Goal: Book appointment/travel/reservation

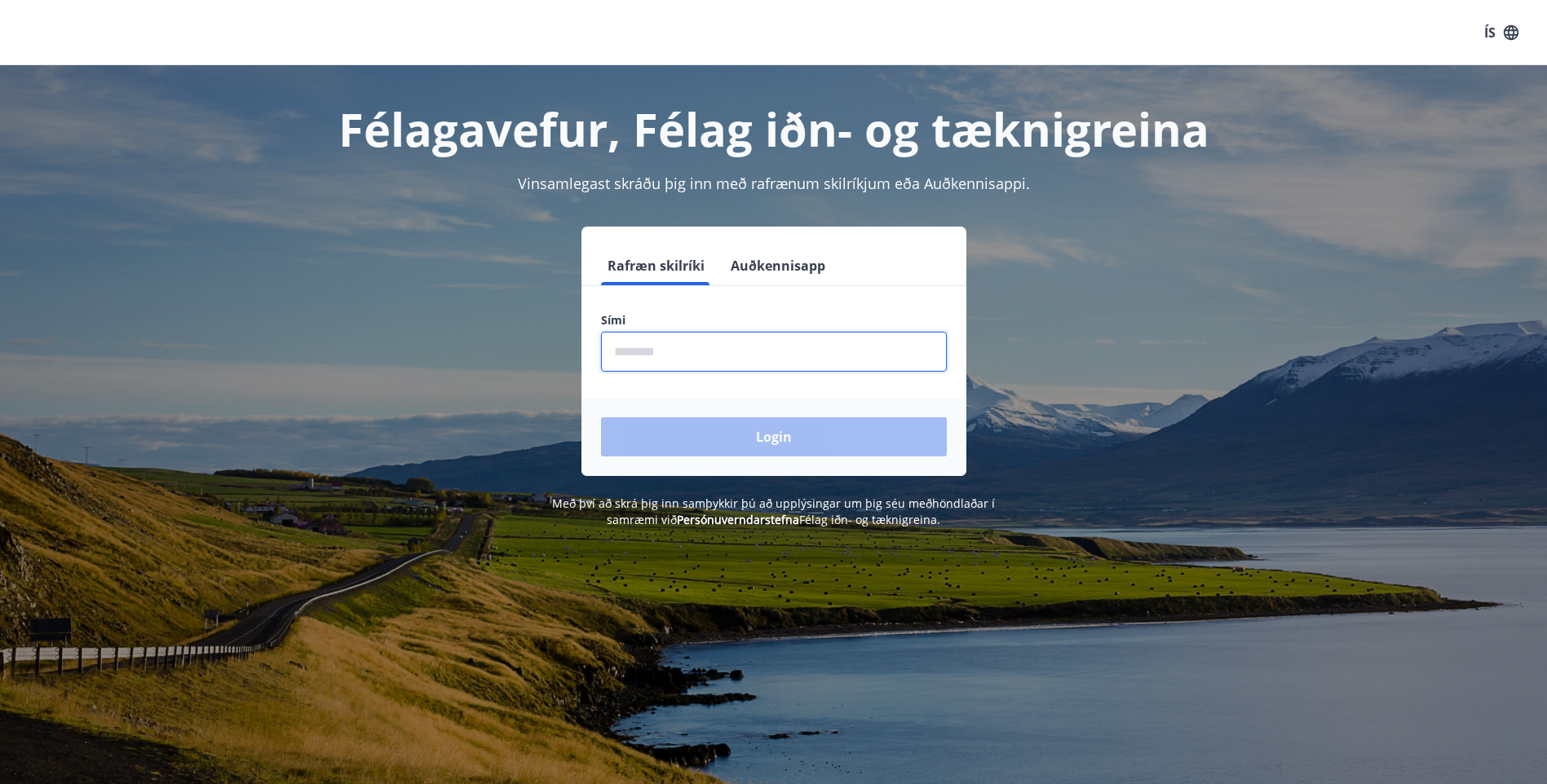
click at [641, 357] on input "phone" at bounding box center [774, 352] width 345 height 40
type input "********"
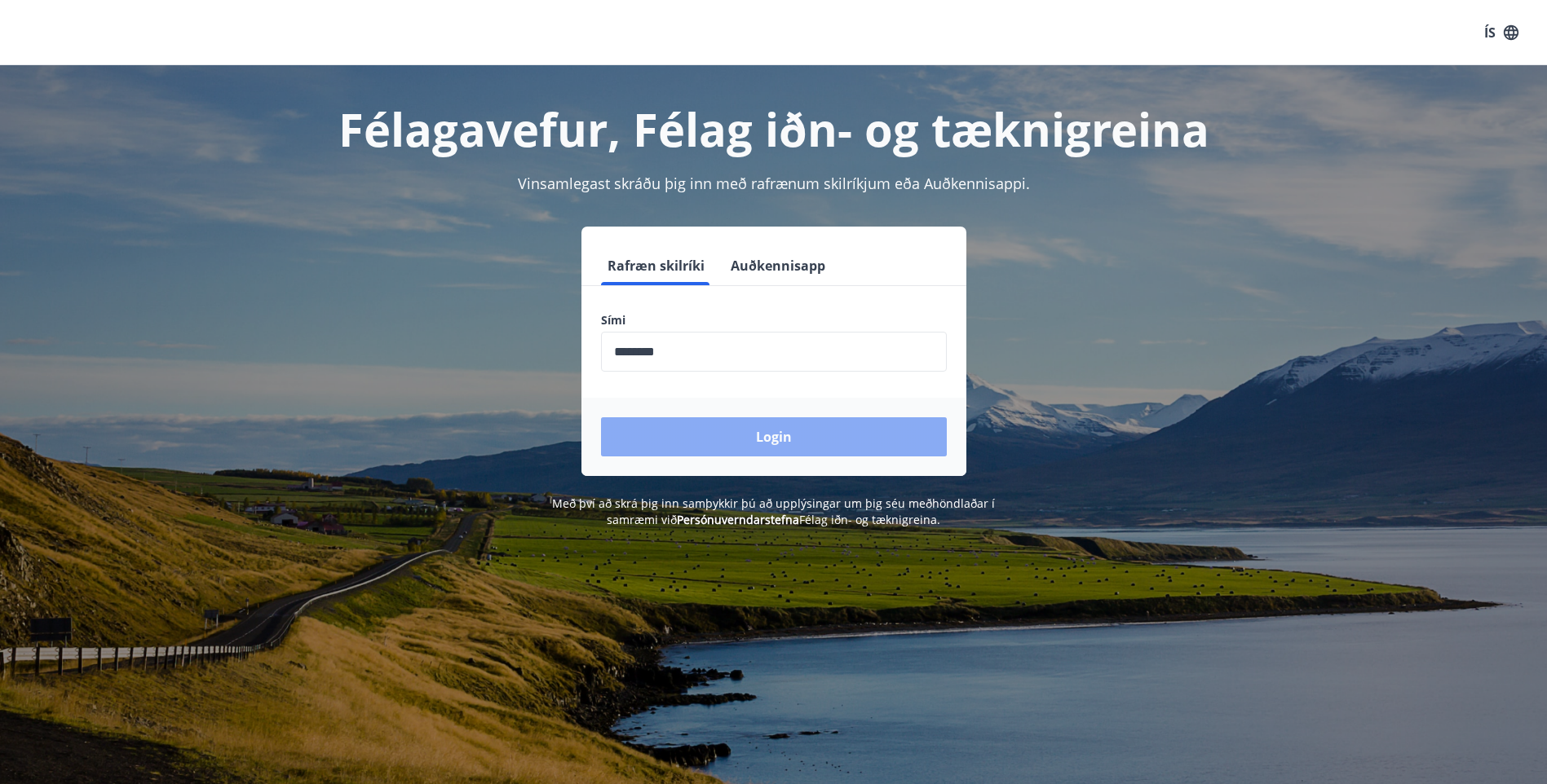
click at [762, 435] on button "Login" at bounding box center [774, 437] width 345 height 39
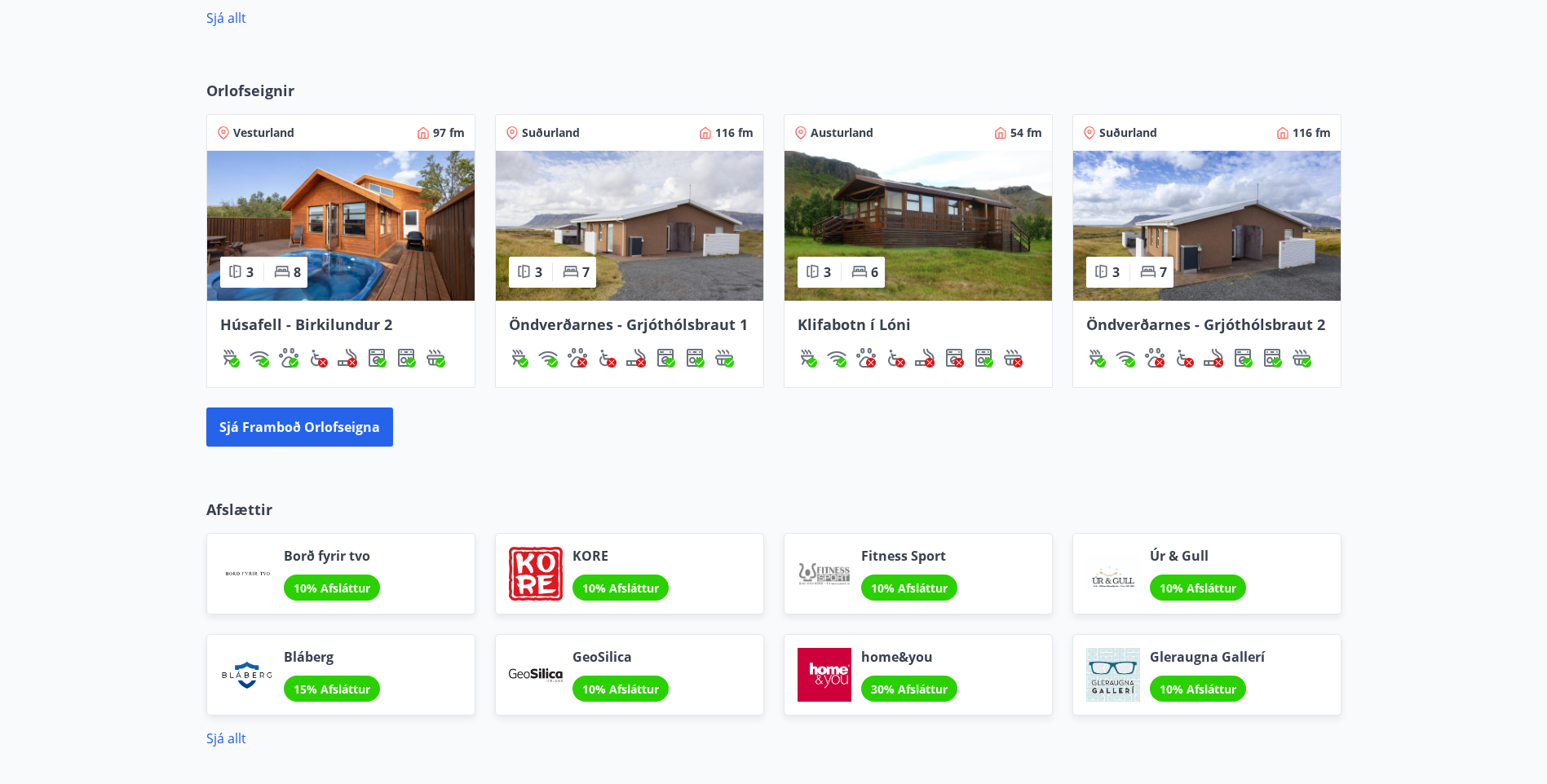
scroll to position [978, 0]
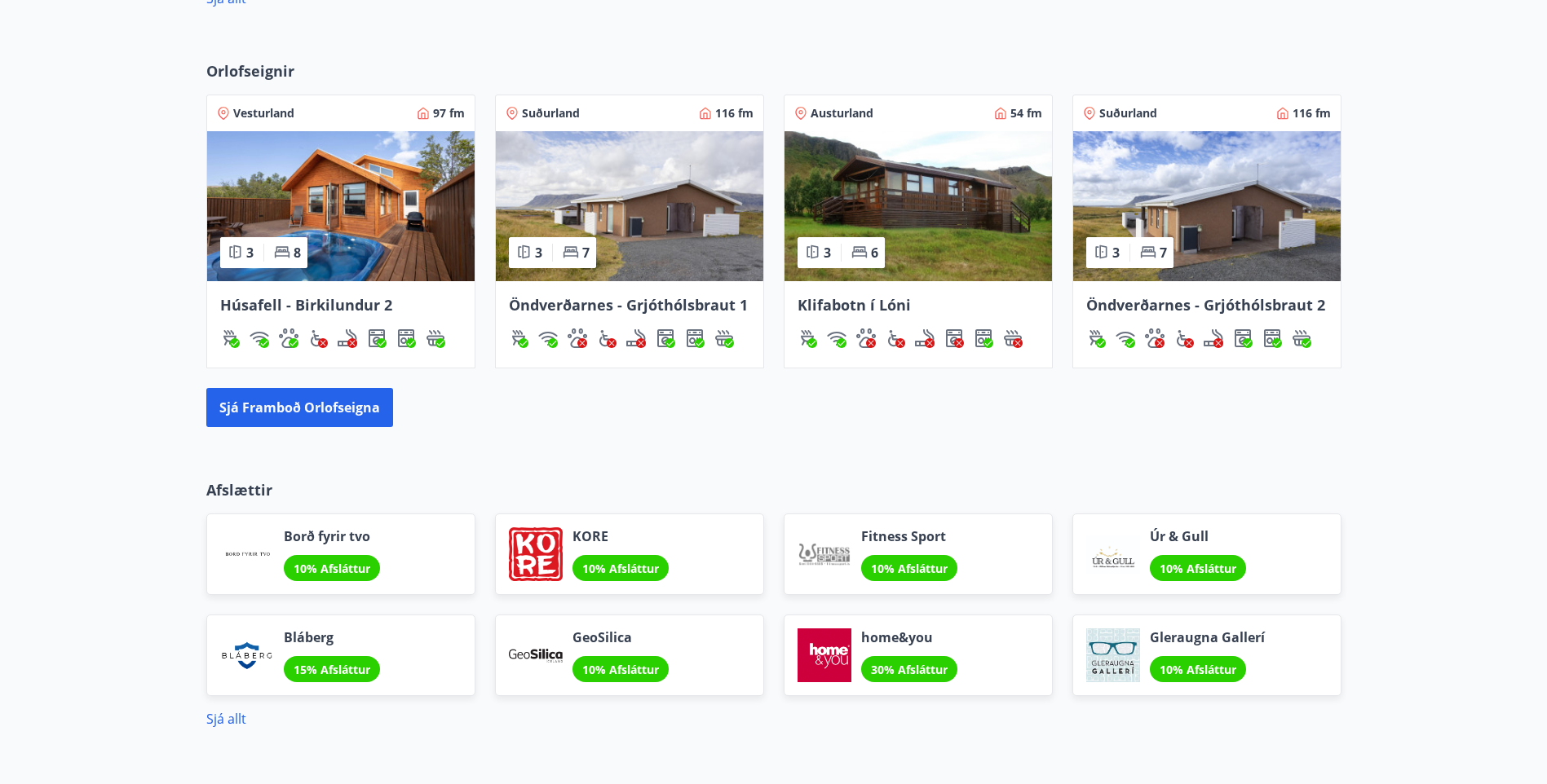
click at [907, 665] on span "30% Afsláttur" at bounding box center [909, 669] width 77 height 16
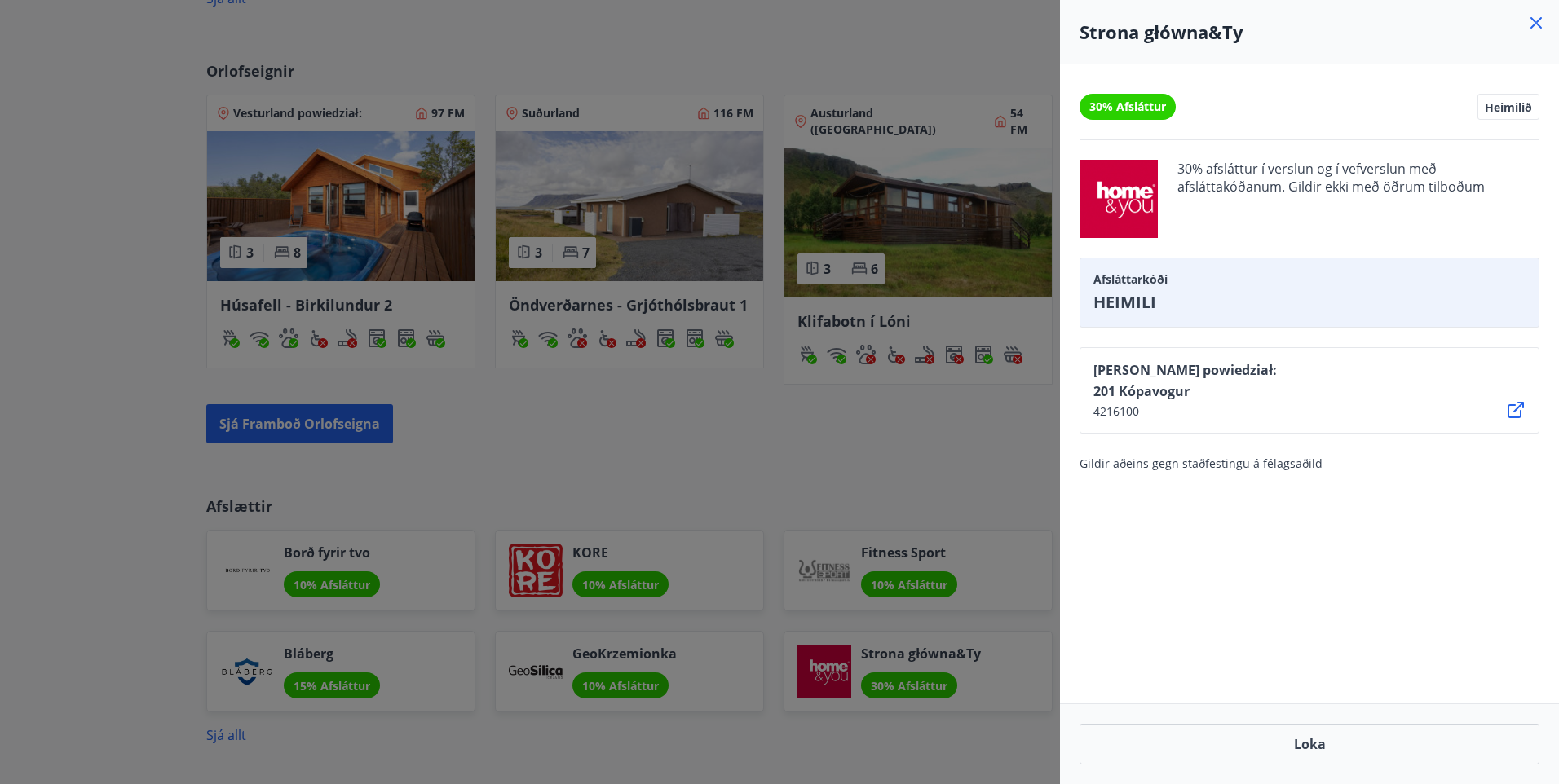
click at [1533, 21] on icon at bounding box center [1536, 22] width 20 height 20
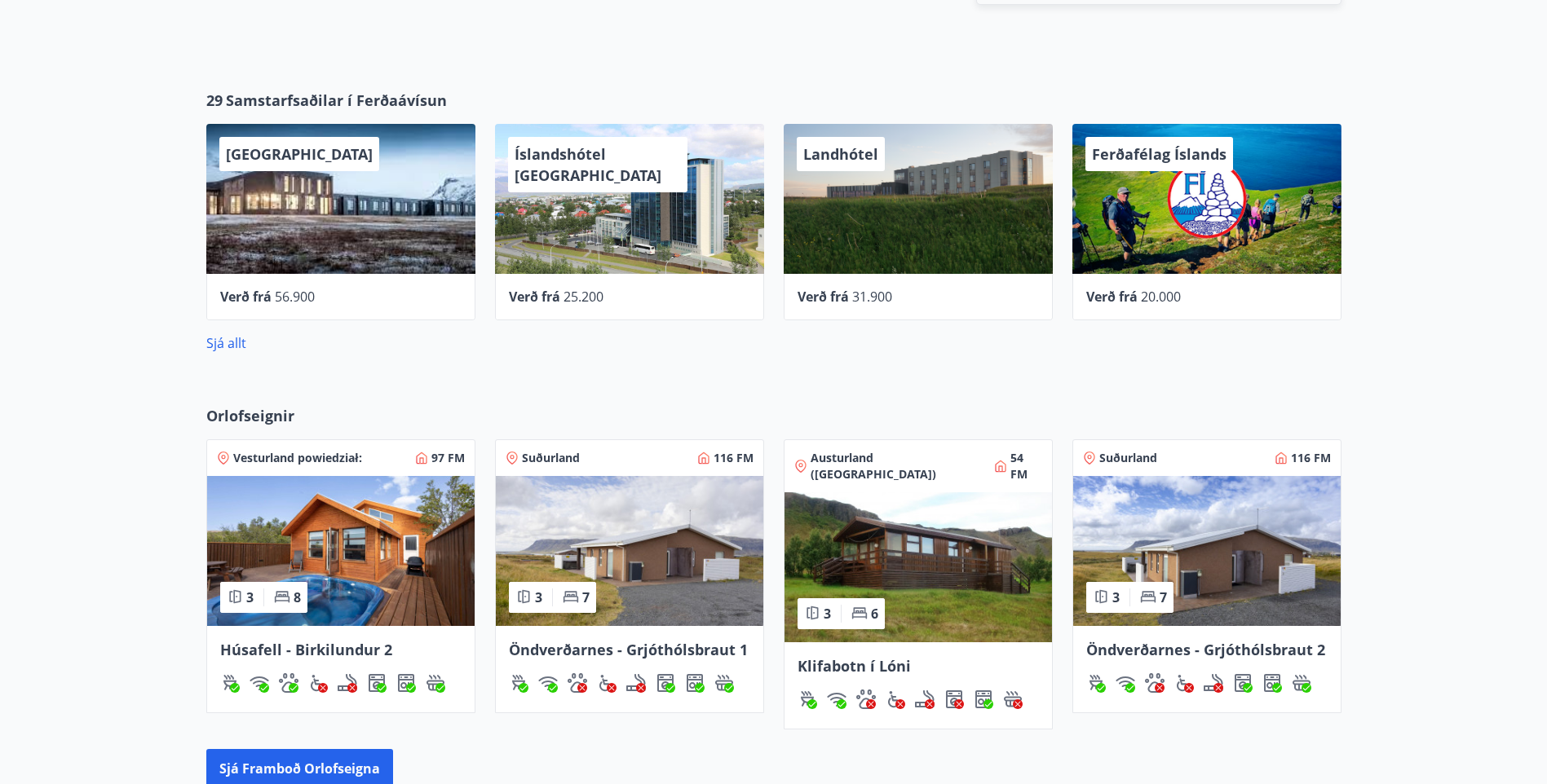
scroll to position [636, 0]
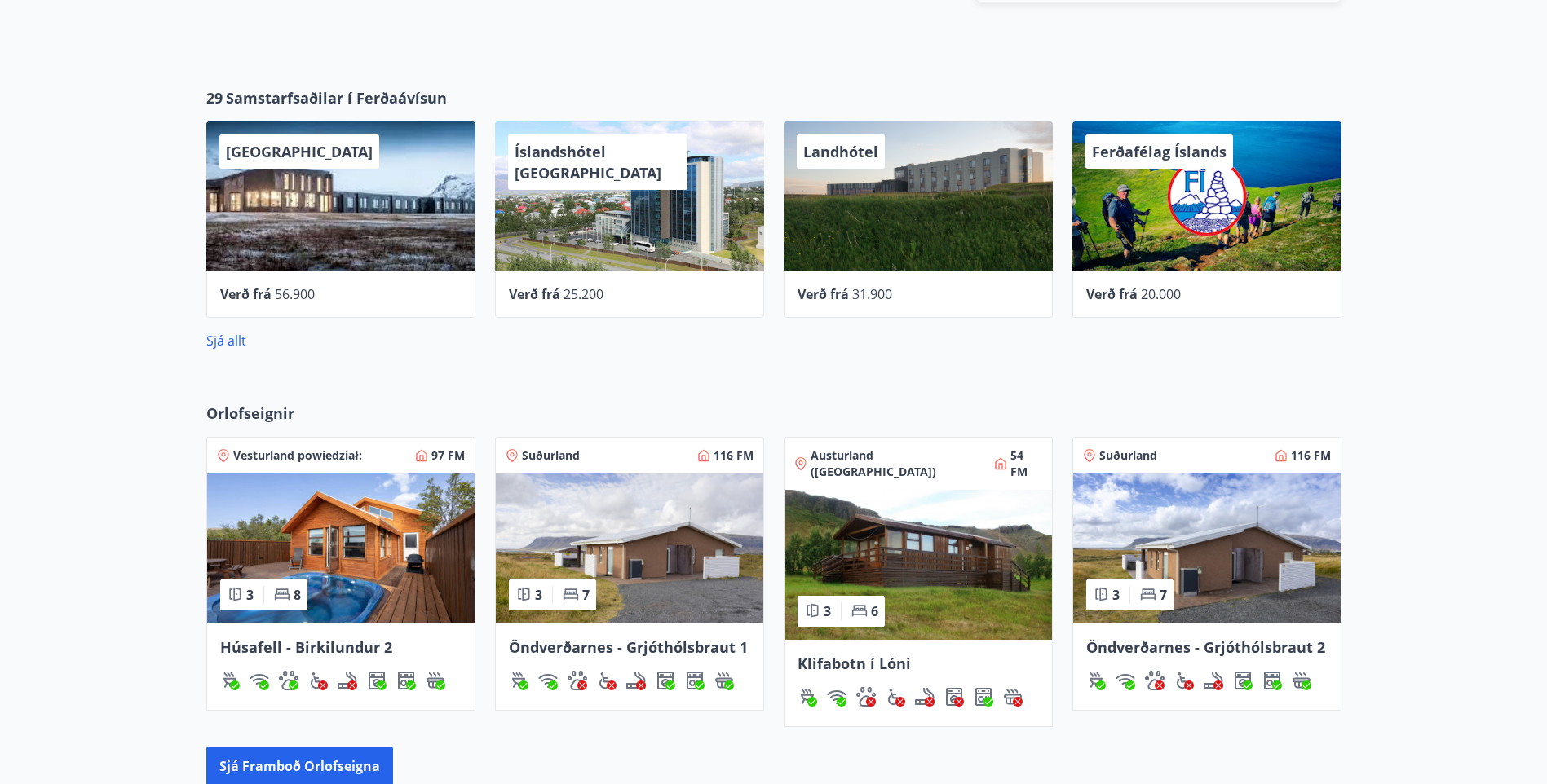
click at [363, 564] on img at bounding box center [341, 549] width 268 height 150
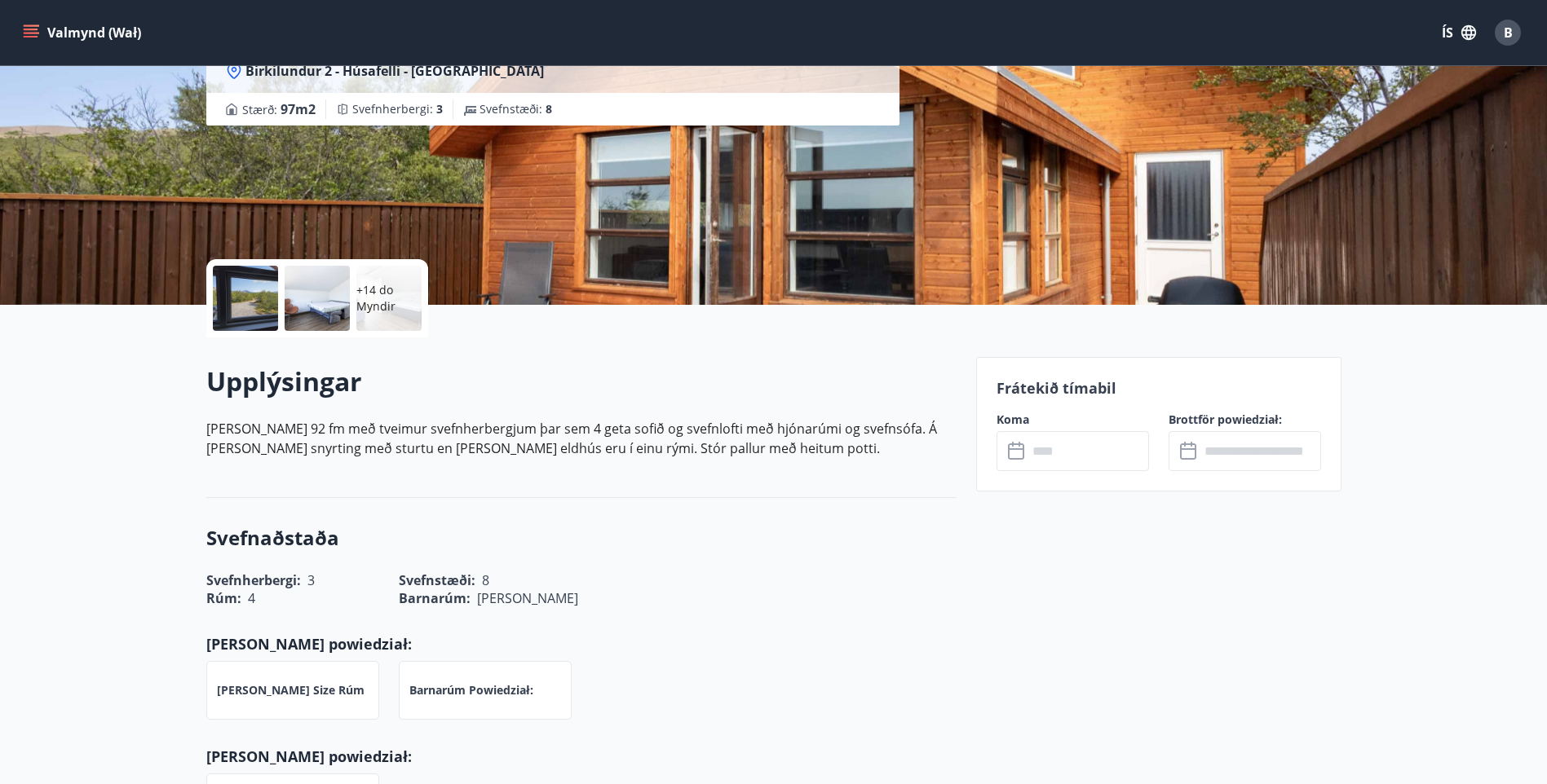
scroll to position [163, 0]
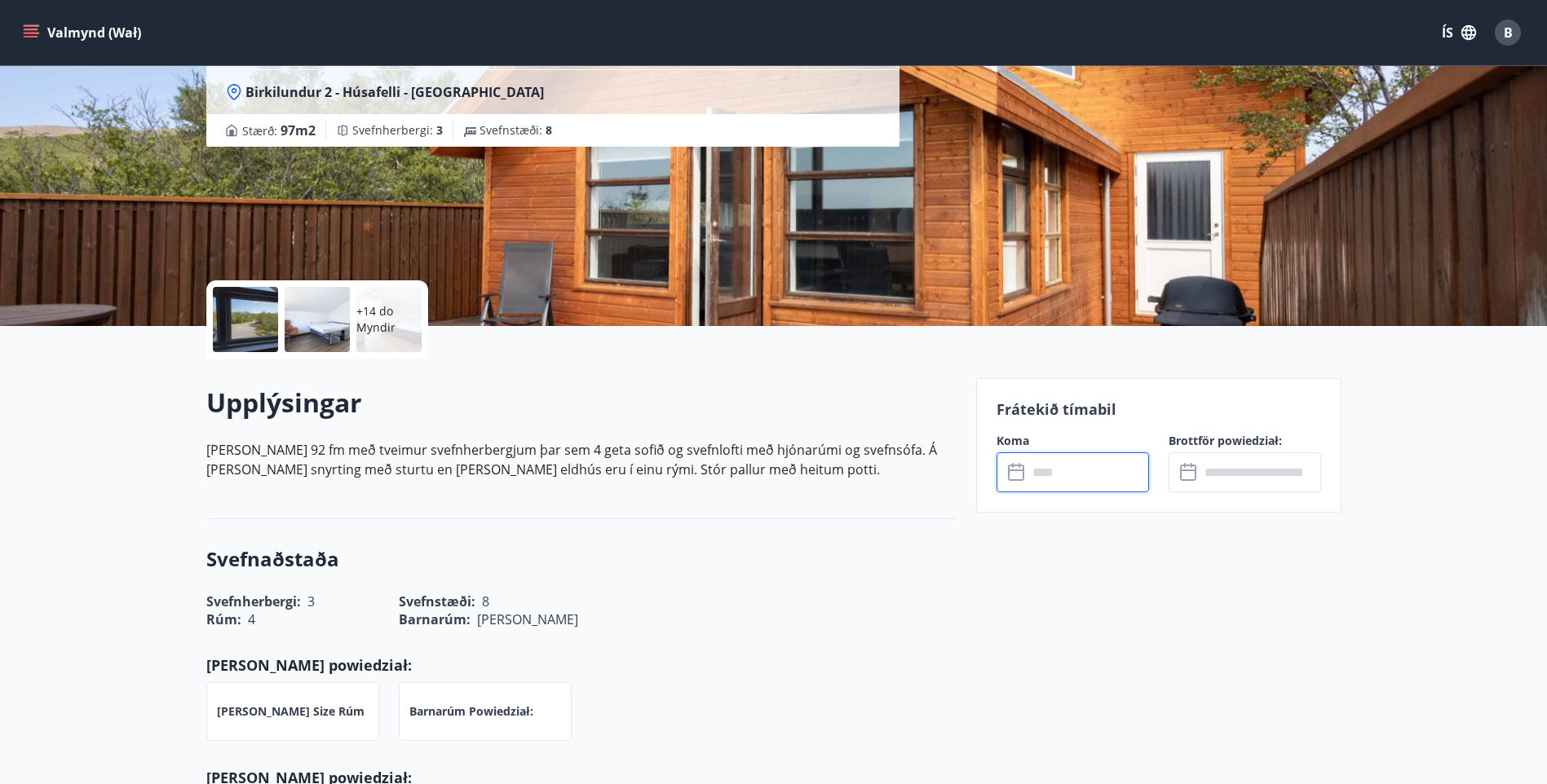
click at [1051, 477] on input "text" at bounding box center [1089, 472] width 121 height 40
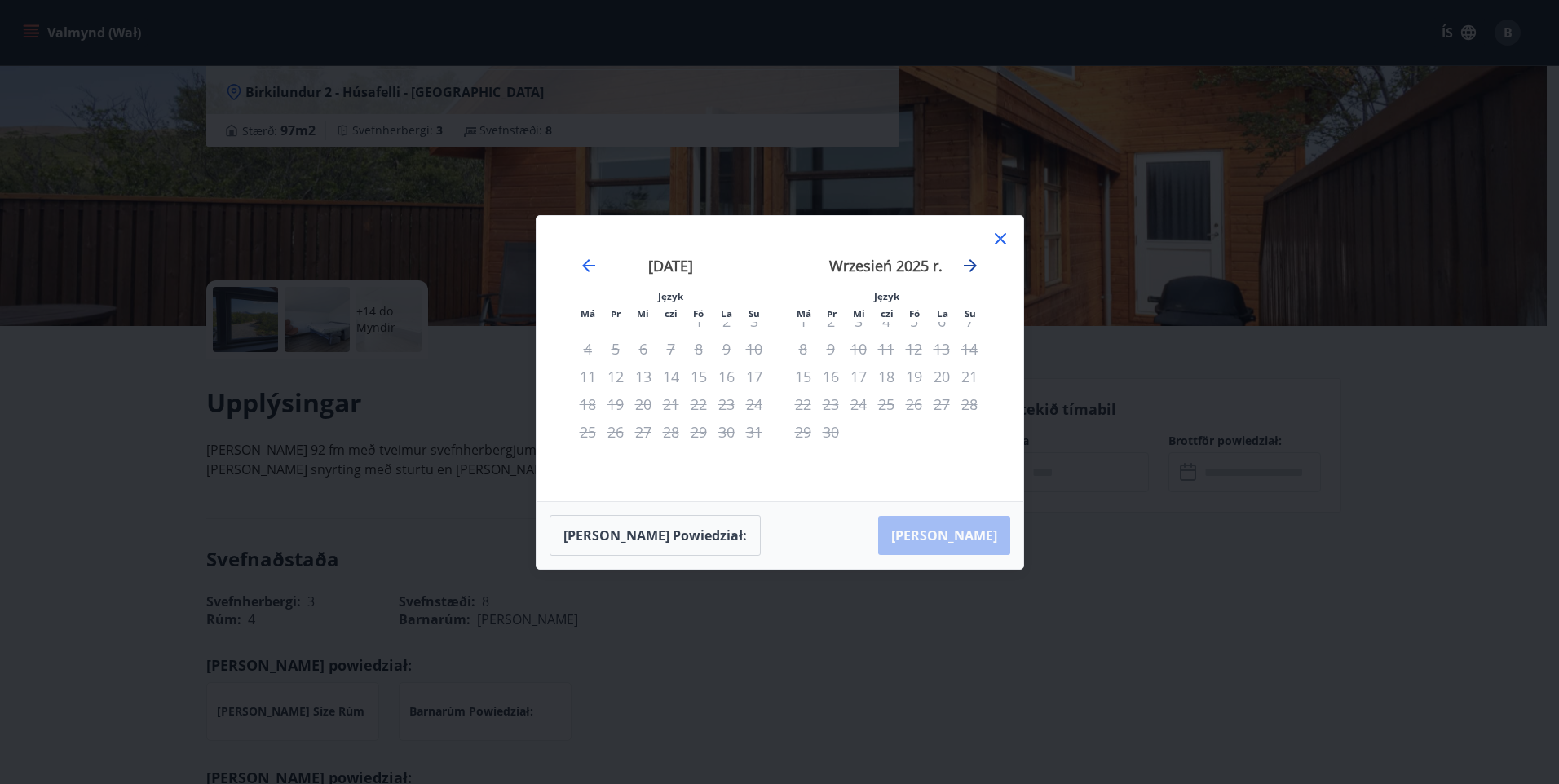
click at [972, 268] on icon "Przejdź do przodu, aby przejść do następnego miesiąca." at bounding box center [970, 265] width 20 height 20
click at [973, 268] on icon "Przejdź do przodu, aby przejść do następnego miesiąca." at bounding box center [970, 265] width 20 height 20
click at [973, 268] on icon "Przejdź do przodu, aby przejść do następnego miesiąca." at bounding box center [970, 266] width 13 height 13
click at [968, 266] on icon "Przejdź do przodu, aby przejść do następnego miesiąca." at bounding box center [970, 265] width 20 height 20
click at [974, 266] on icon "Przejdź do przodu, aby przejść do następnego miesiąca." at bounding box center [970, 266] width 13 height 13
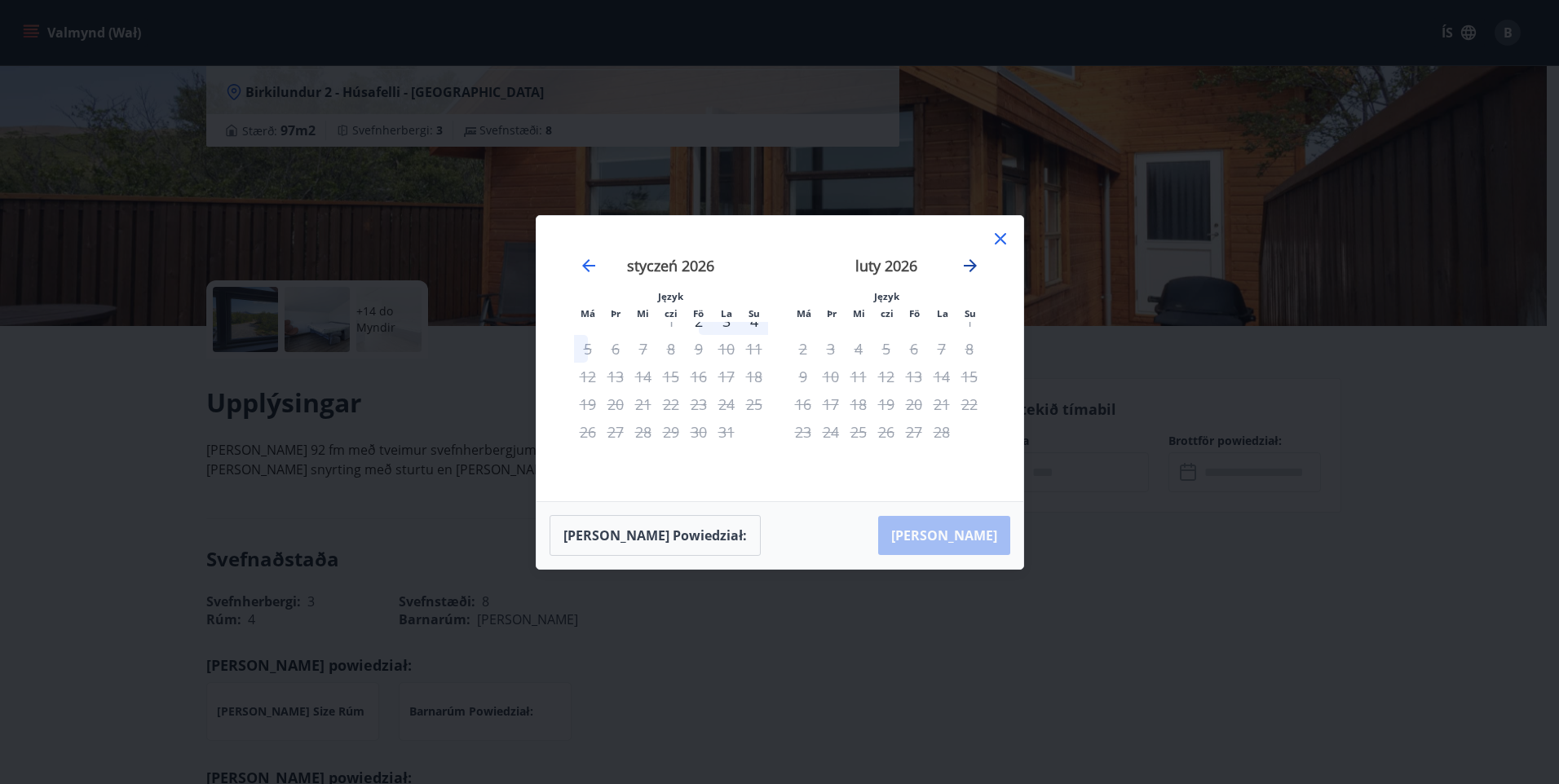
click at [974, 266] on icon "Przejdź do przodu, aby przejść do następnego miesiąca." at bounding box center [970, 266] width 13 height 13
click at [974, 267] on icon "Przejdź do przodu, aby przejść do następnego miesiąca." at bounding box center [970, 266] width 13 height 13
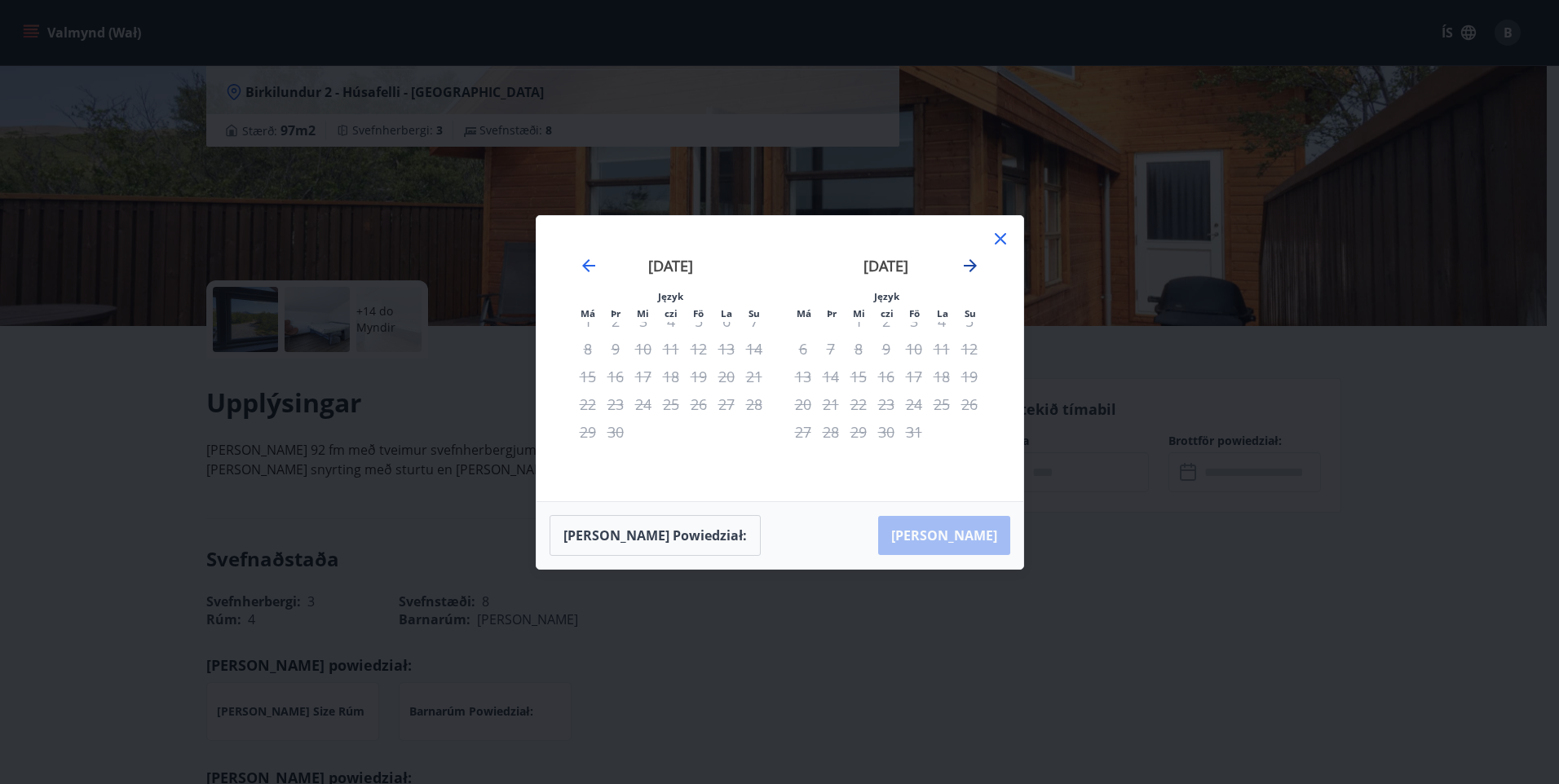
click at [974, 267] on icon "Przejdź do przodu, aby przejść do następnego miesiąca." at bounding box center [970, 266] width 13 height 13
click at [974, 268] on icon "Przejdź do przodu, aby przejść do następnego miesiąca." at bounding box center [970, 266] width 13 height 13
click at [977, 267] on icon "Przejdź do przodu, aby przejść do następnego miesiąca." at bounding box center [970, 265] width 20 height 20
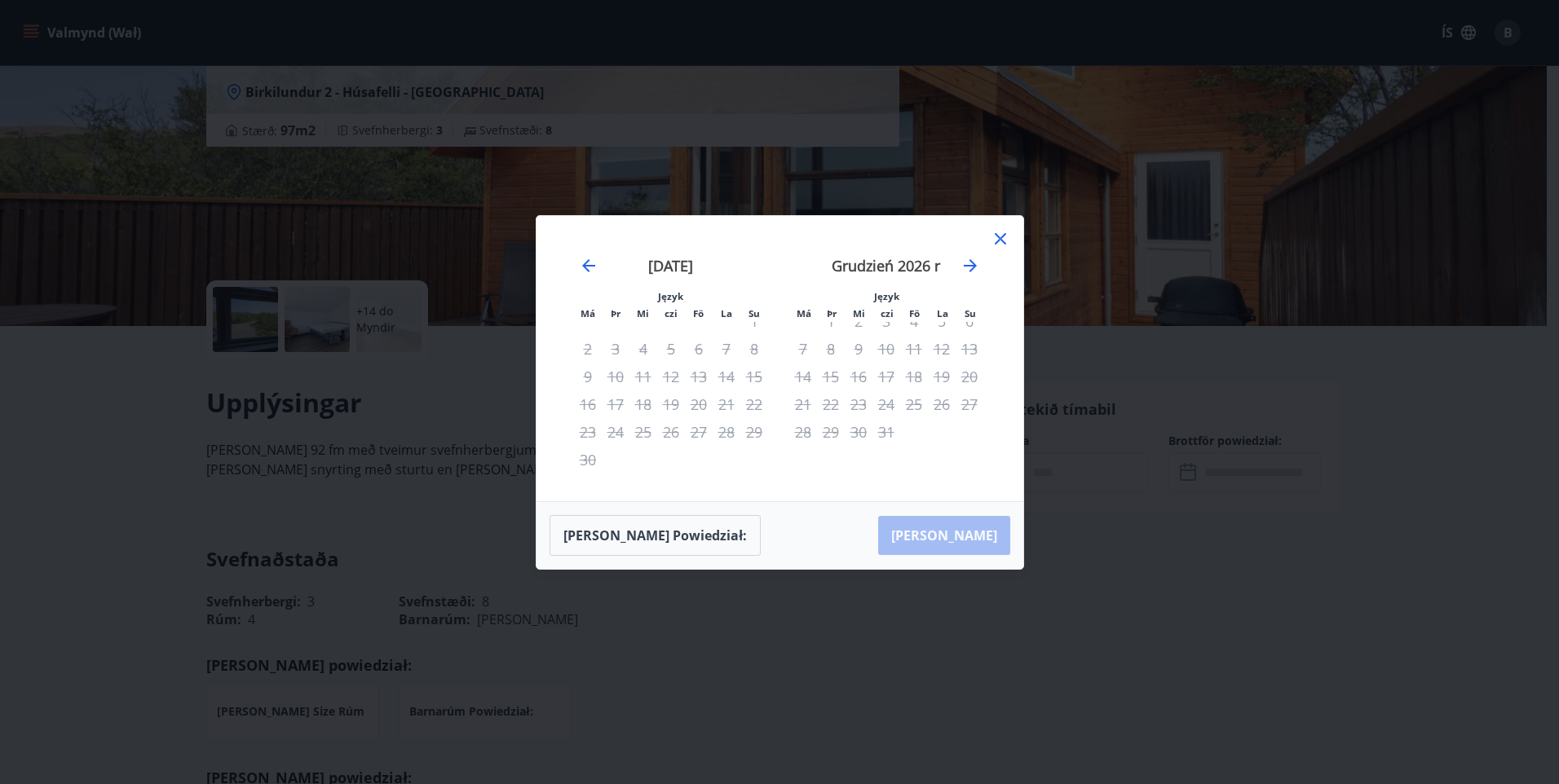
click at [1000, 239] on icon at bounding box center [1000, 238] width 3 height 3
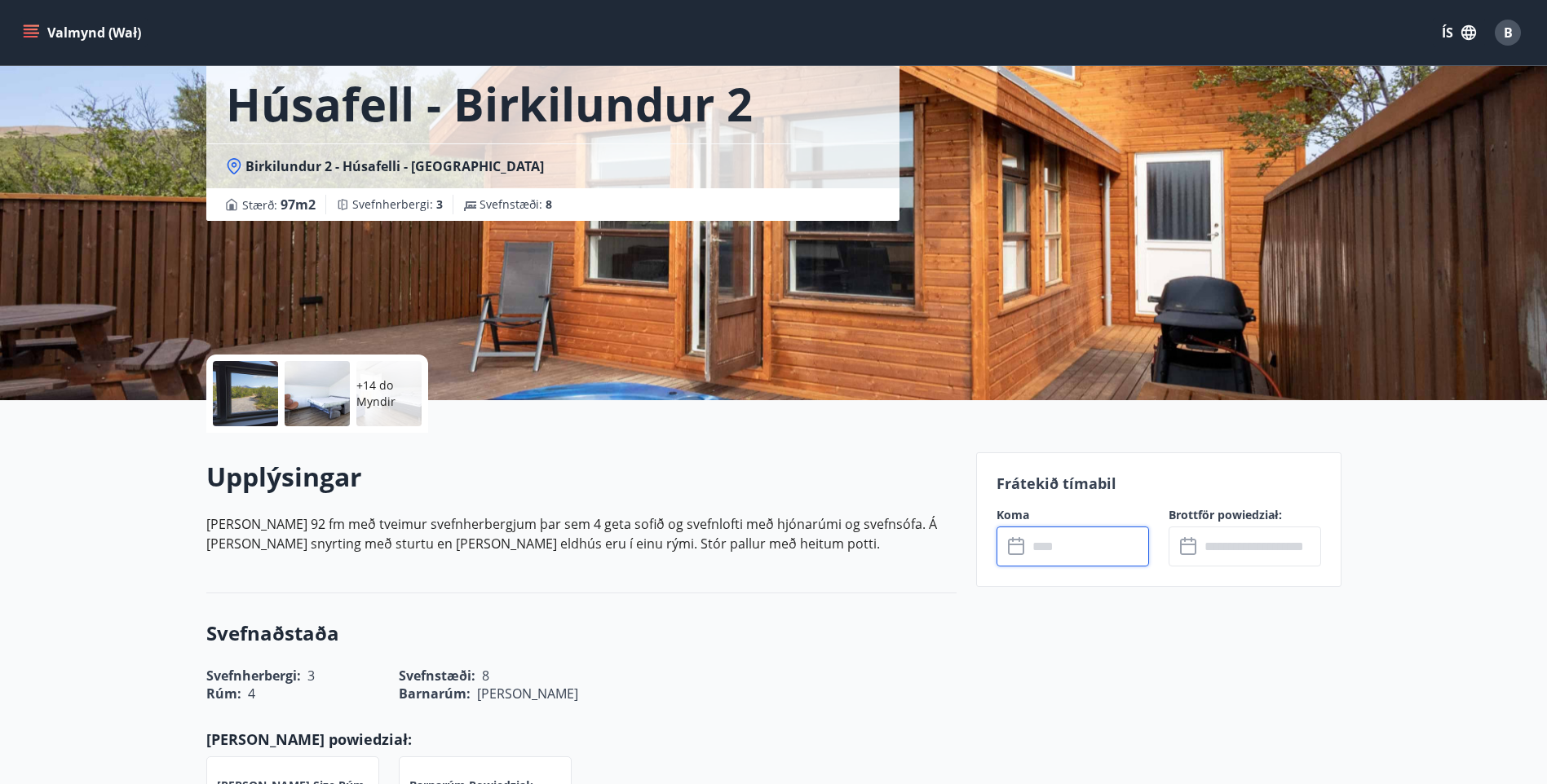
scroll to position [0, 0]
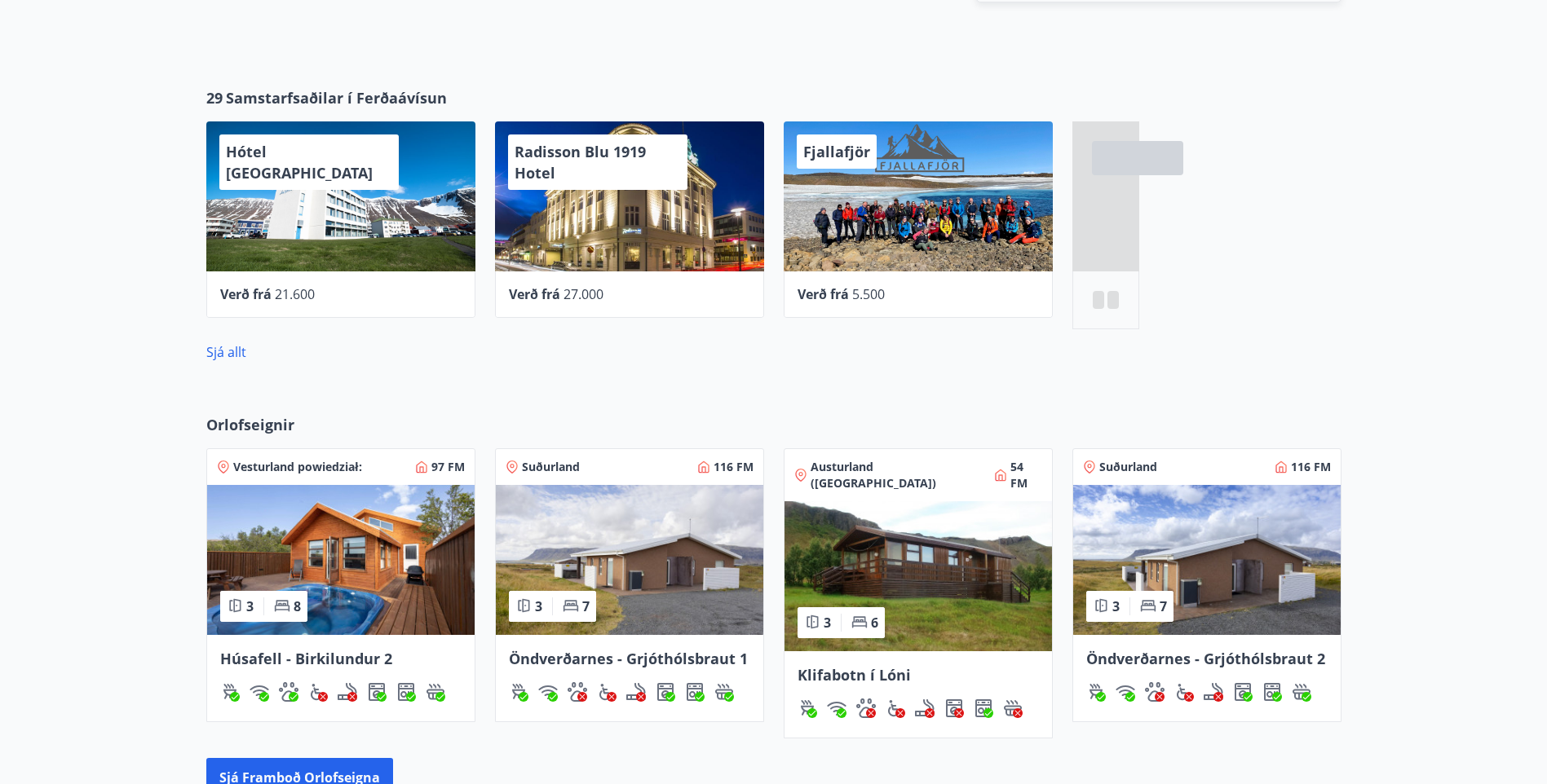
scroll to position [685, 0]
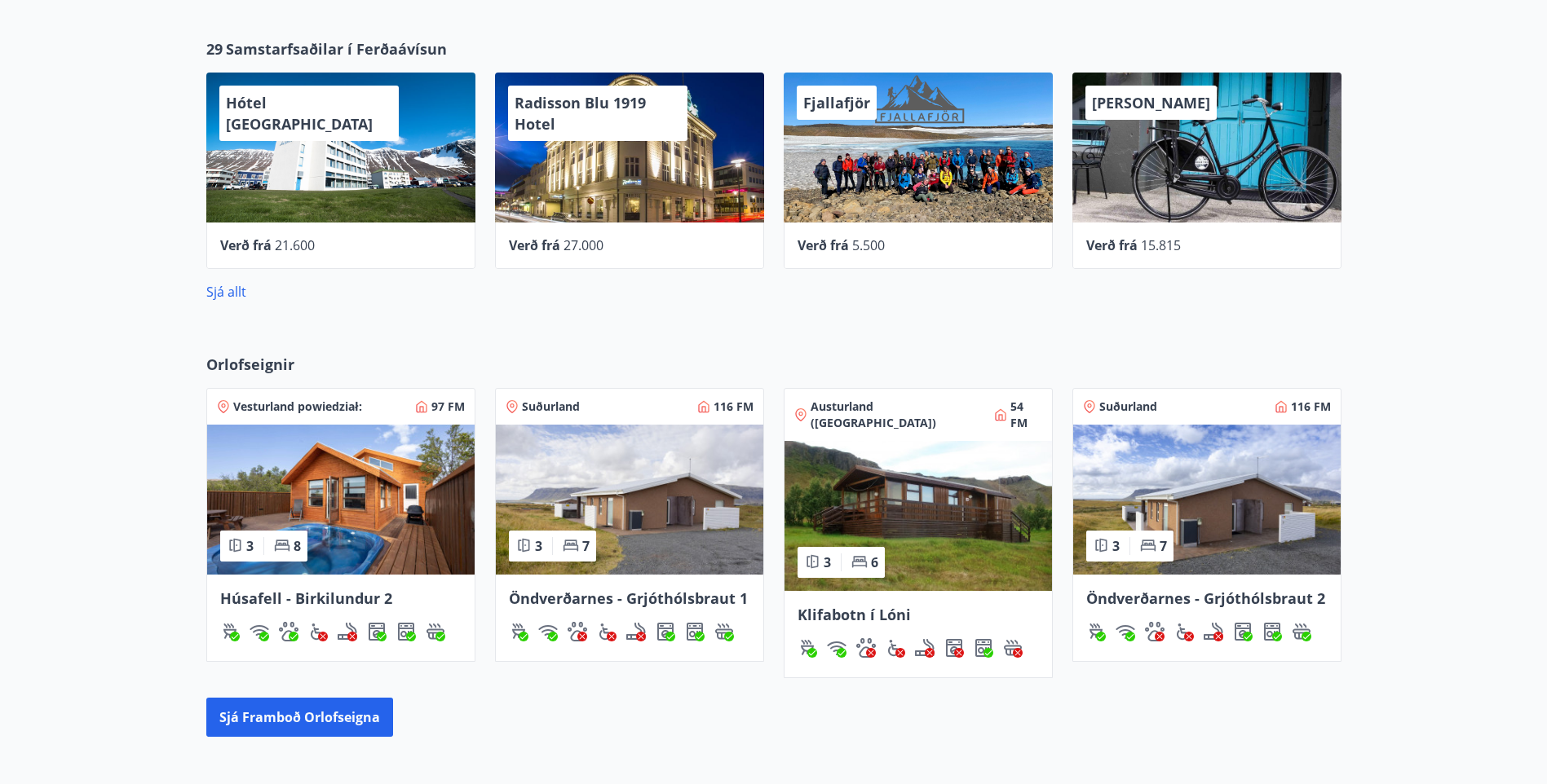
click at [704, 514] on img at bounding box center [629, 499] width 268 height 150
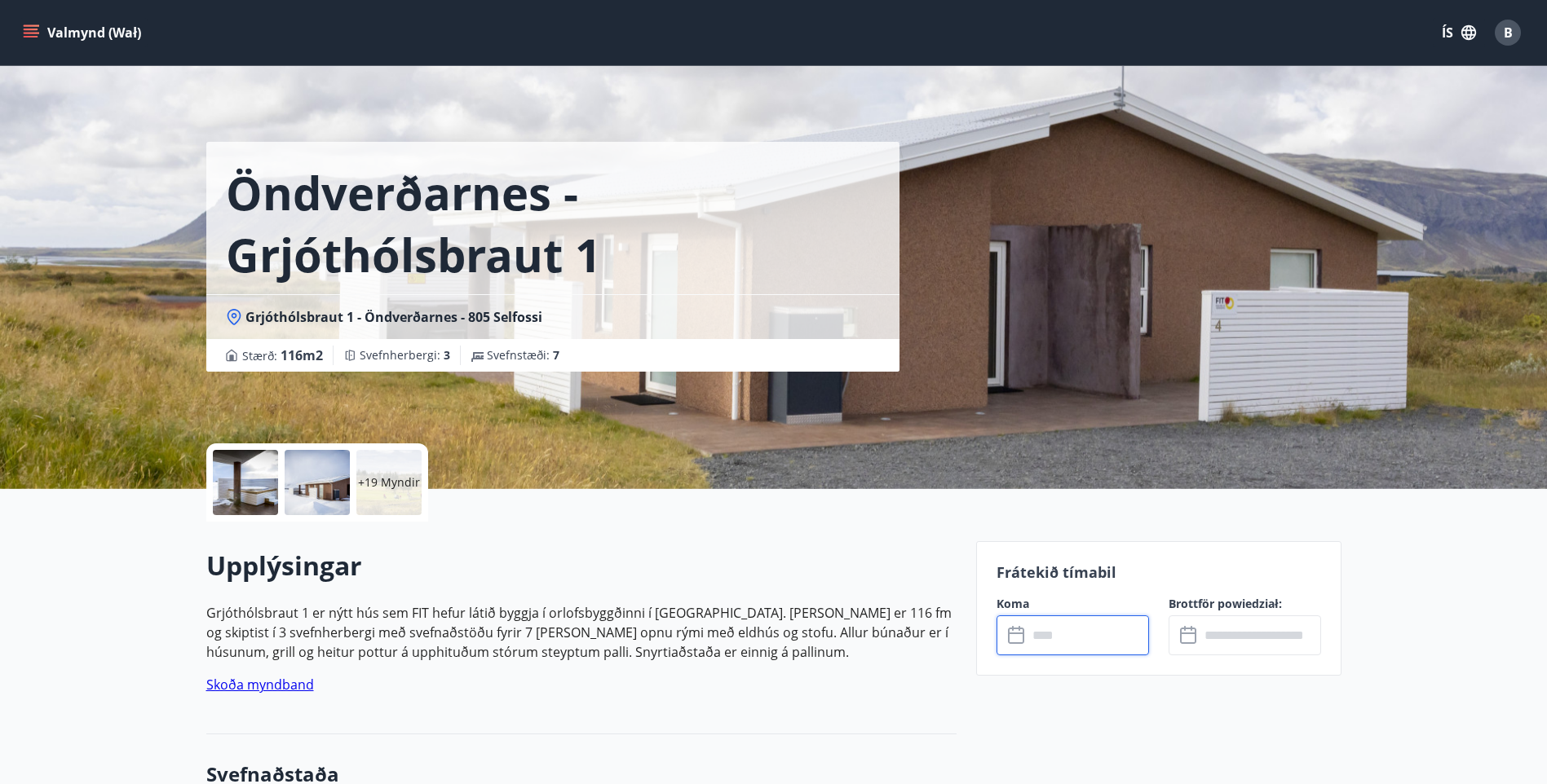
click at [1053, 642] on input "text" at bounding box center [1089, 635] width 121 height 40
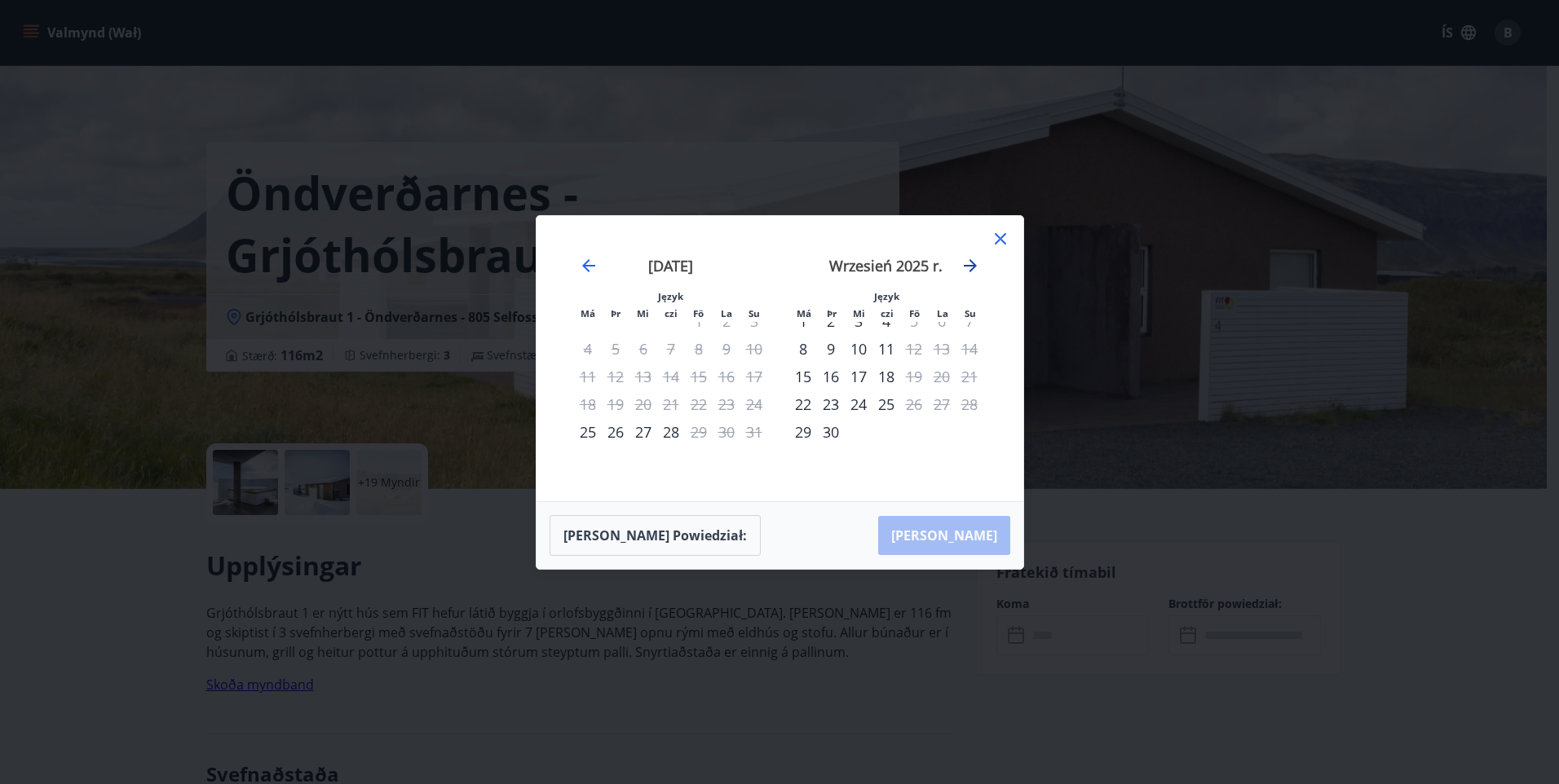
click at [968, 268] on icon "Przejdź do przodu, aby przejść do następnego miesiąca." at bounding box center [970, 265] width 20 height 20
click at [1003, 236] on icon at bounding box center [1001, 239] width 11 height 11
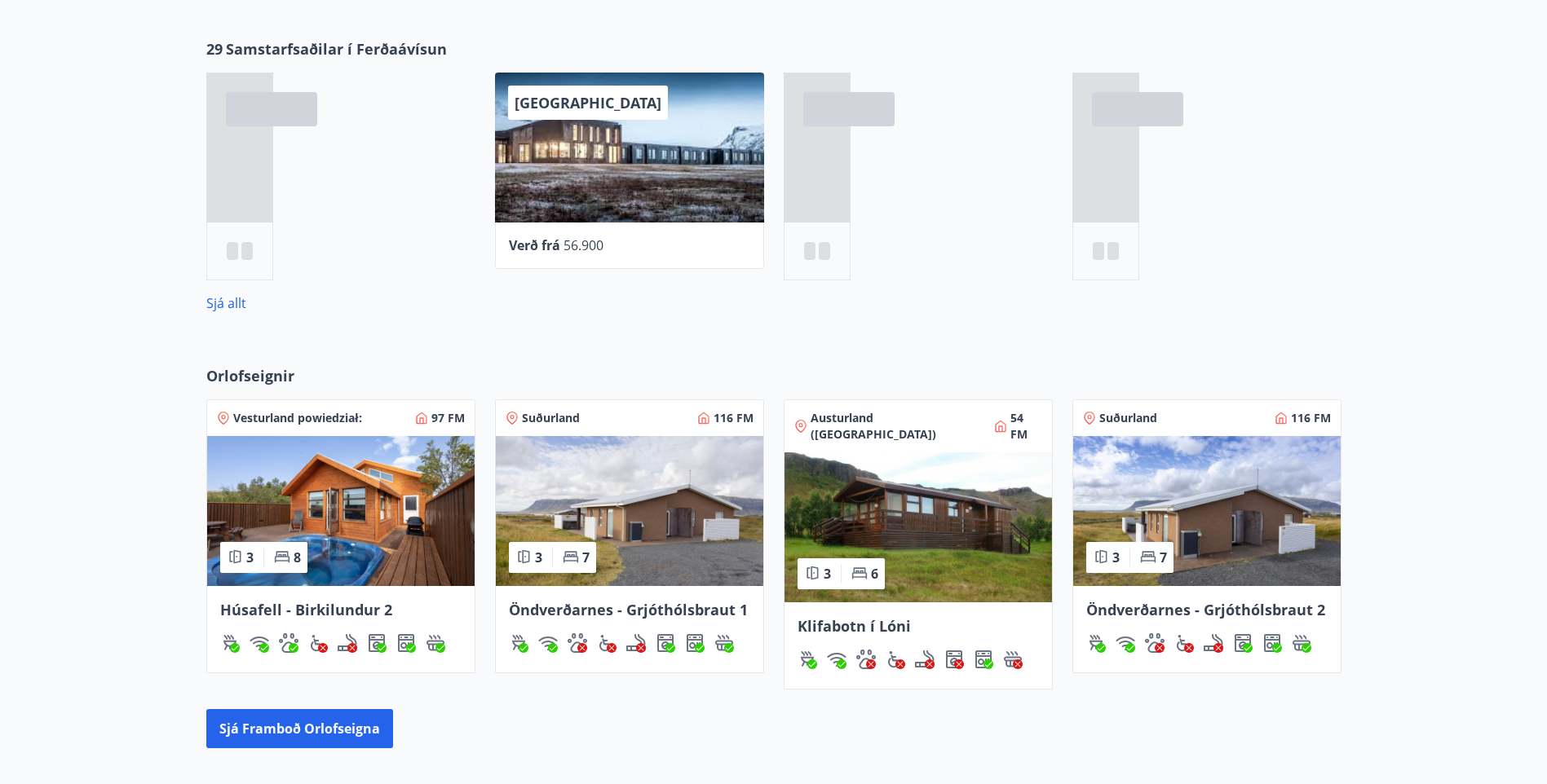
scroll to position [326, 0]
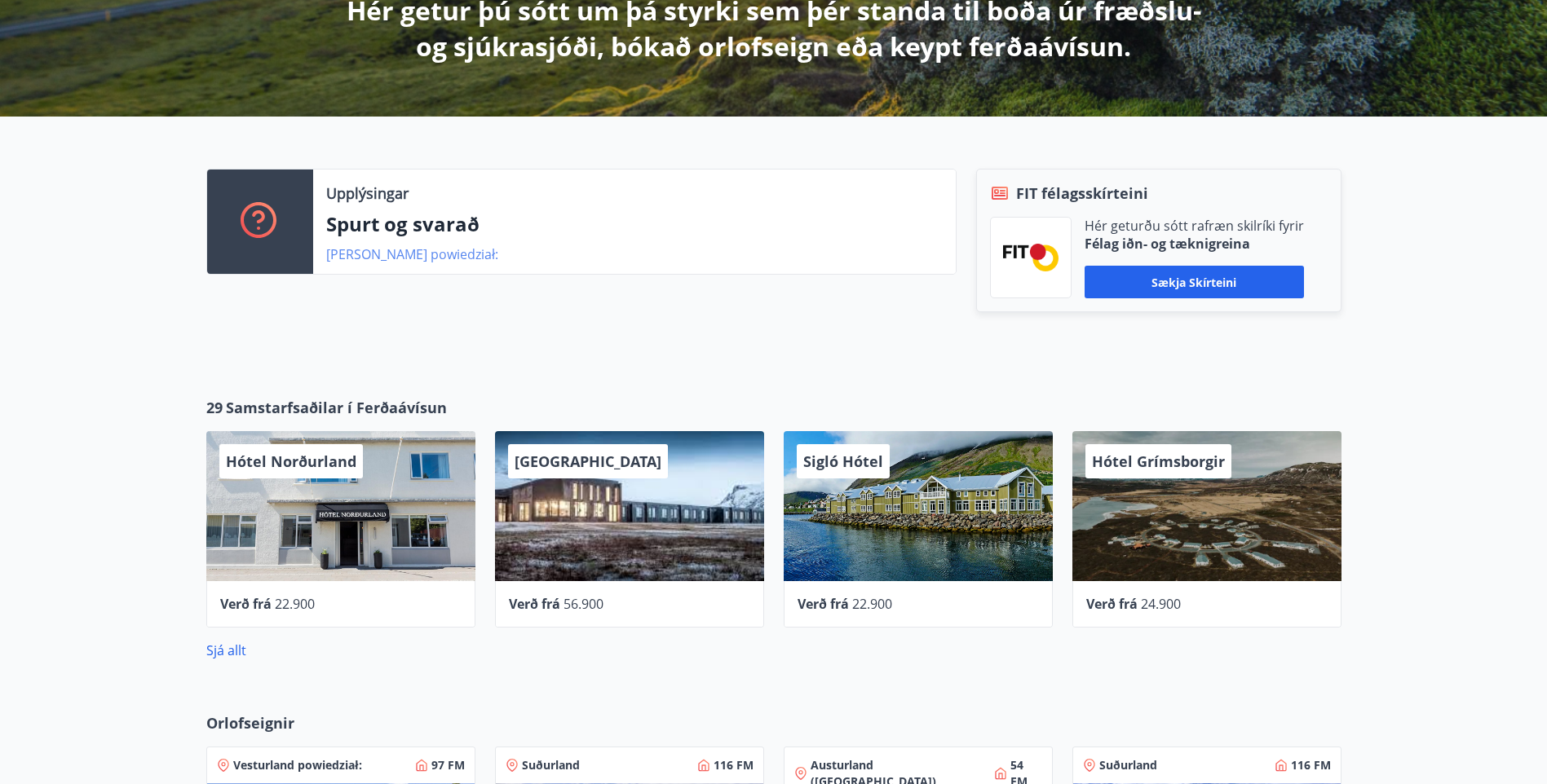
click at [360, 255] on link "Nánar powiedział:" at bounding box center [412, 254] width 172 height 18
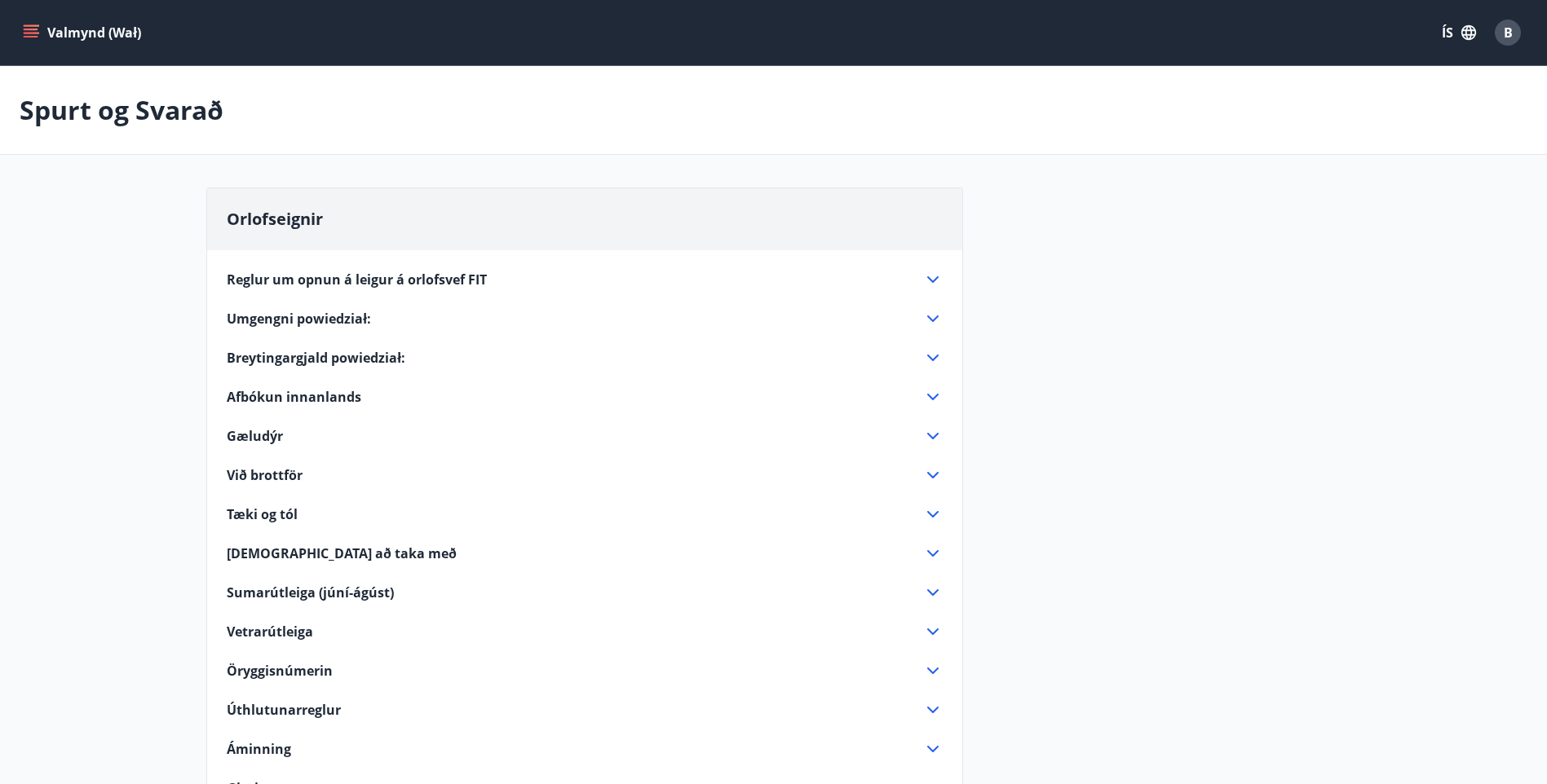
drag, startPoint x: 1090, startPoint y: 357, endPoint x: 932, endPoint y: 318, distance: 162.7
click at [932, 318] on icon at bounding box center [933, 318] width 20 height 20
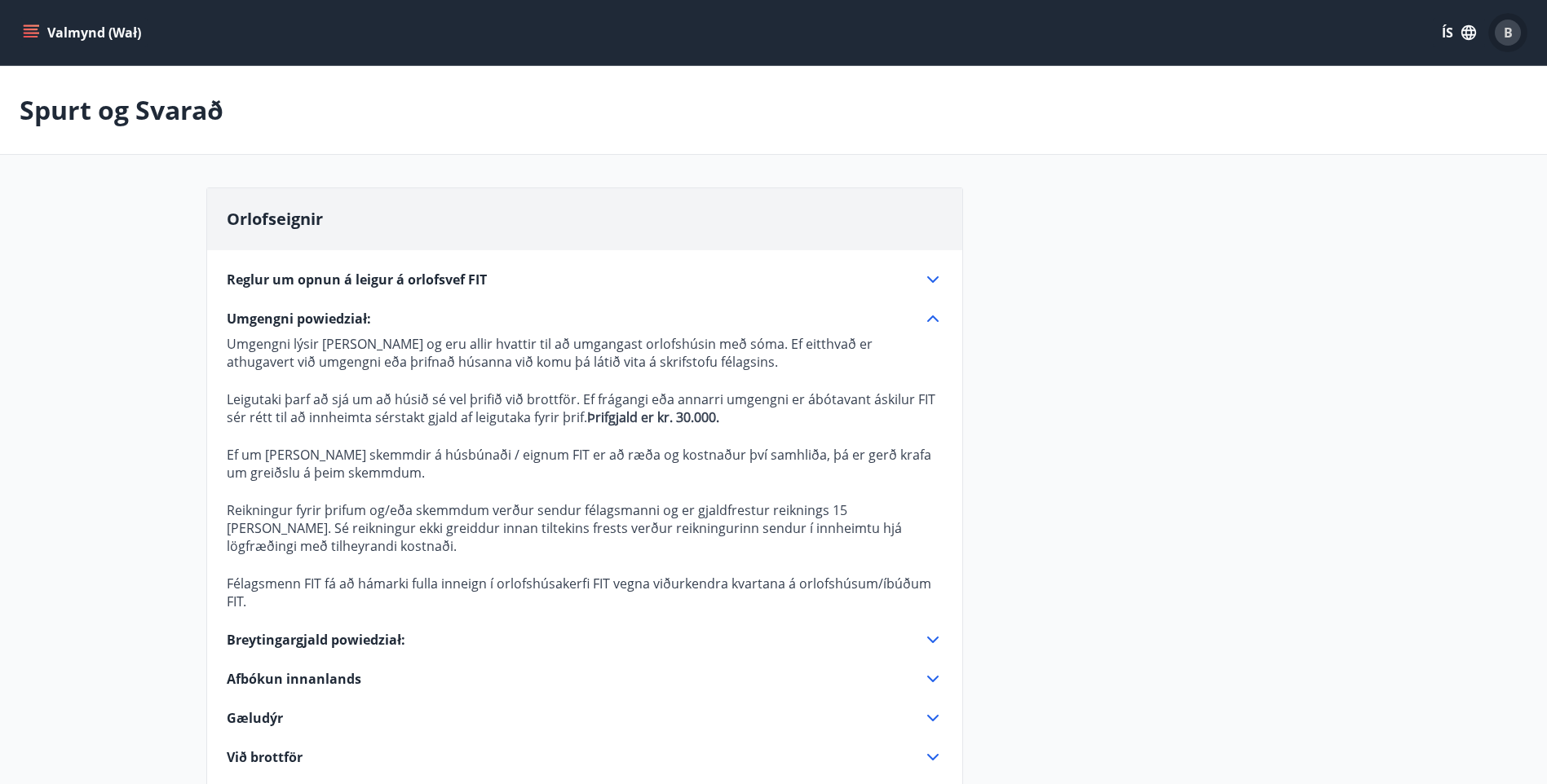
click at [1509, 33] on span "B" at bounding box center [1509, 32] width 9 height 18
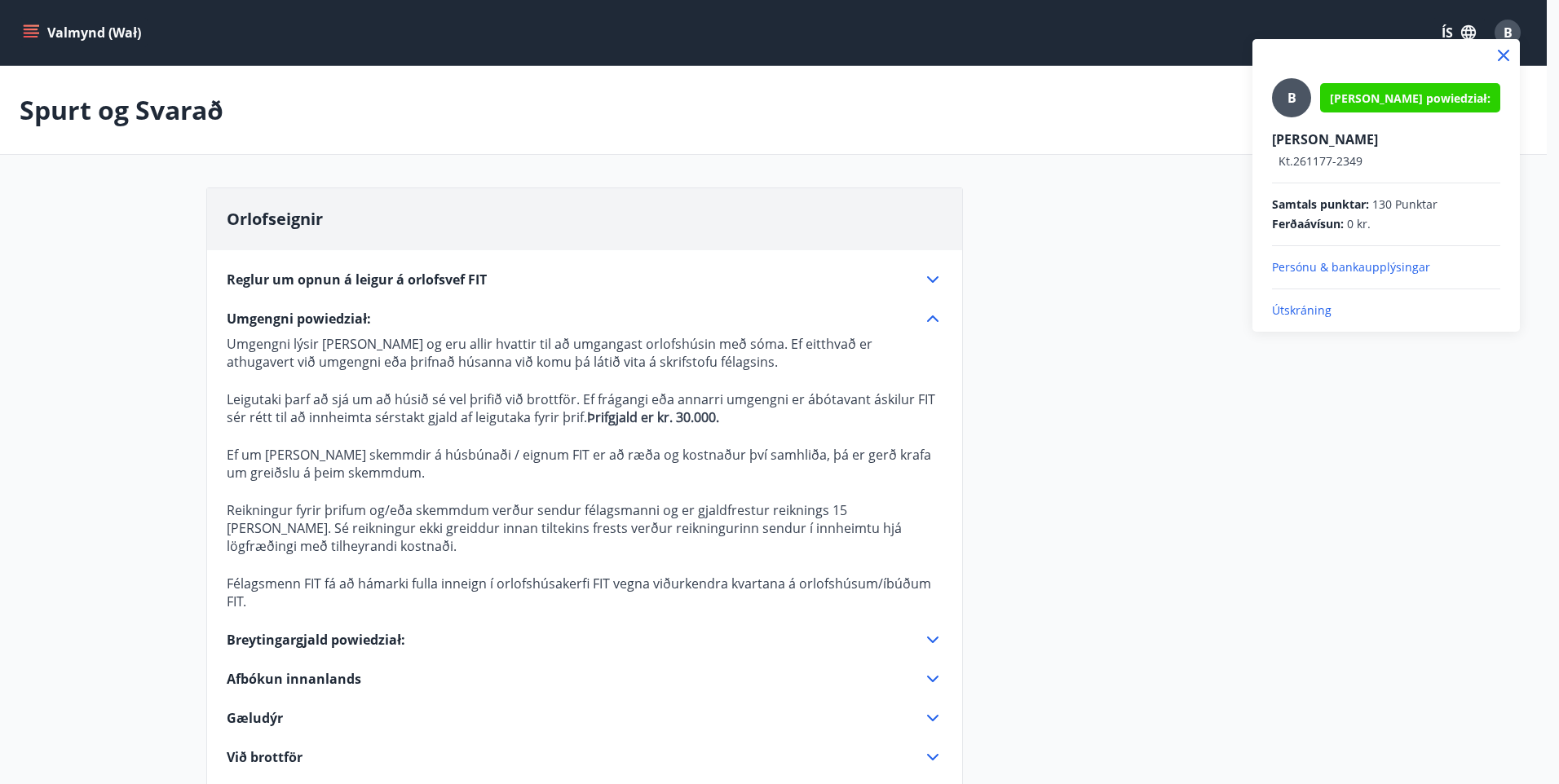
click at [1150, 306] on div at bounding box center [780, 392] width 1559 height 784
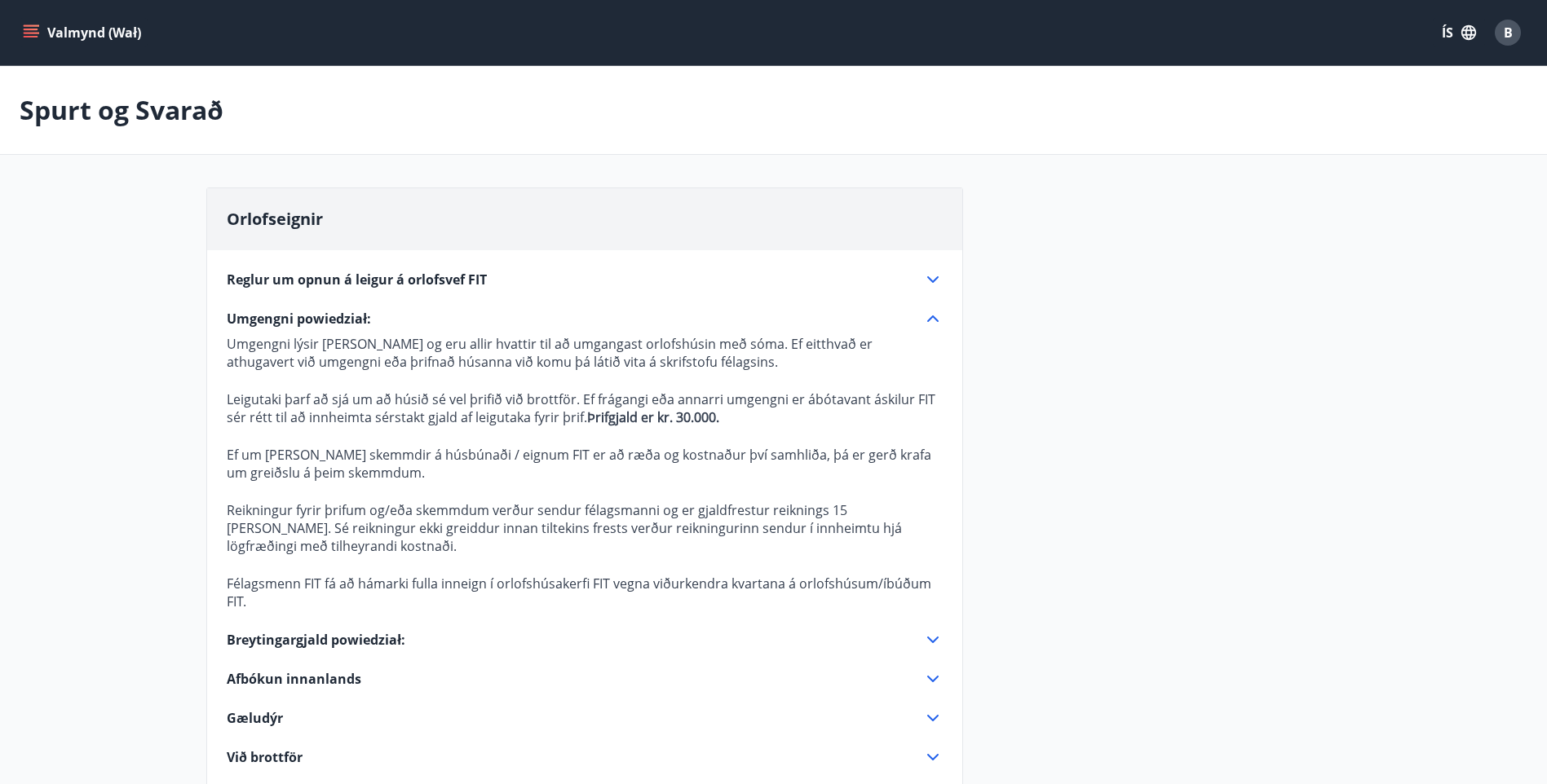
click at [34, 30] on icon "menu" at bounding box center [31, 30] width 15 height 2
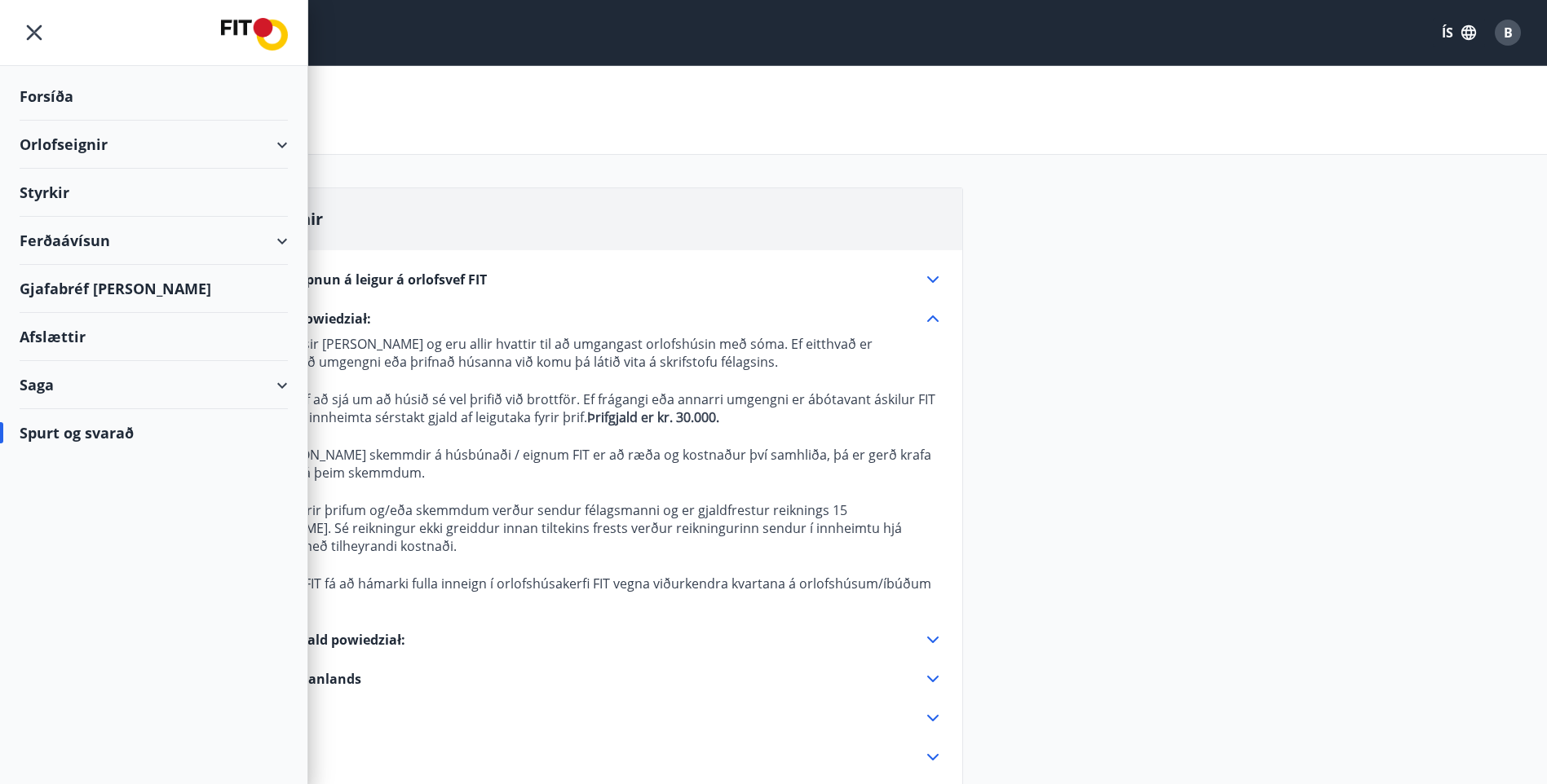
click at [61, 145] on div "Orlofseignir" at bounding box center [153, 145] width 268 height 49
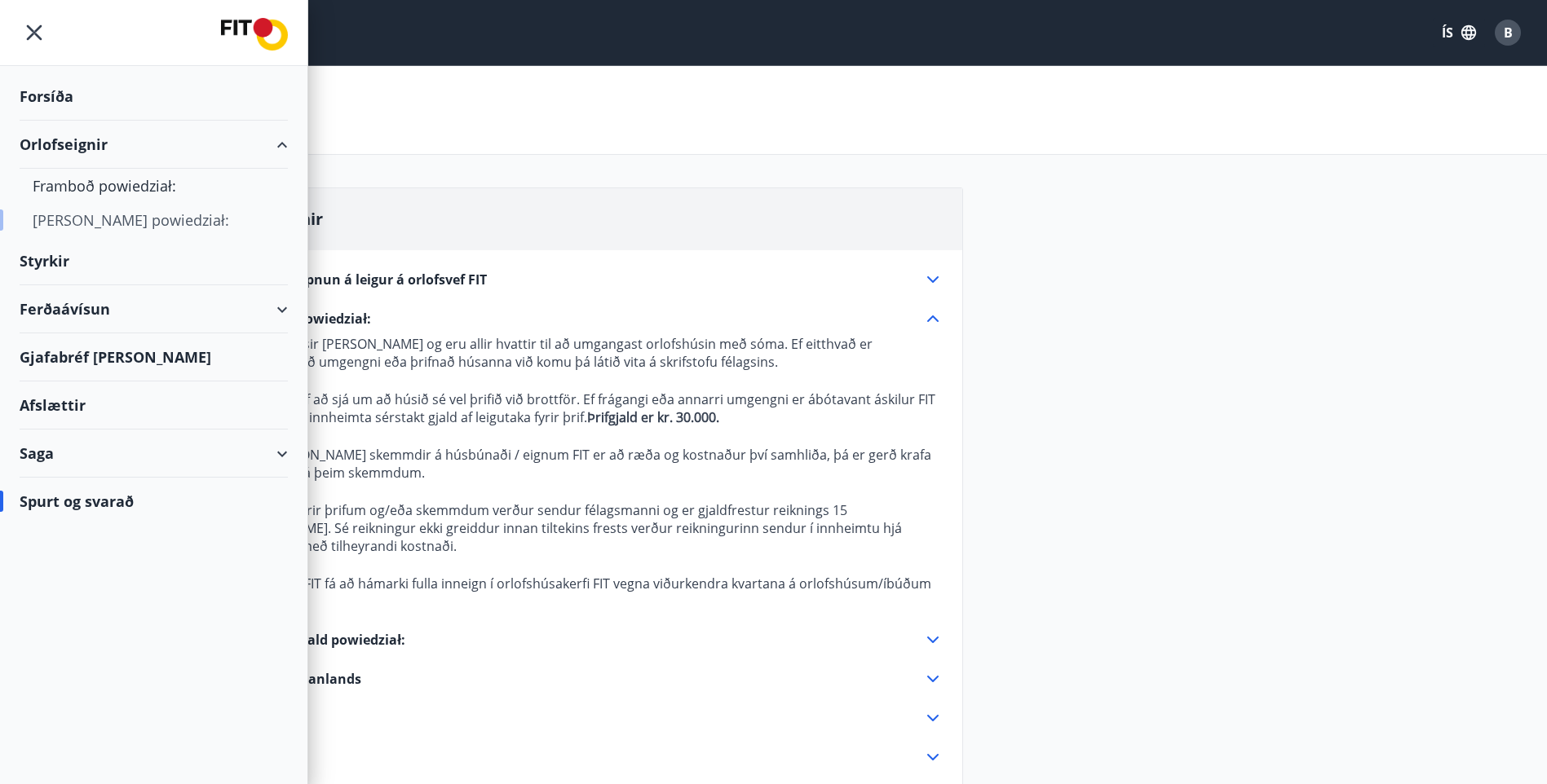
click at [74, 220] on div "Bókunardagatal powiedział:" at bounding box center [153, 220] width 242 height 35
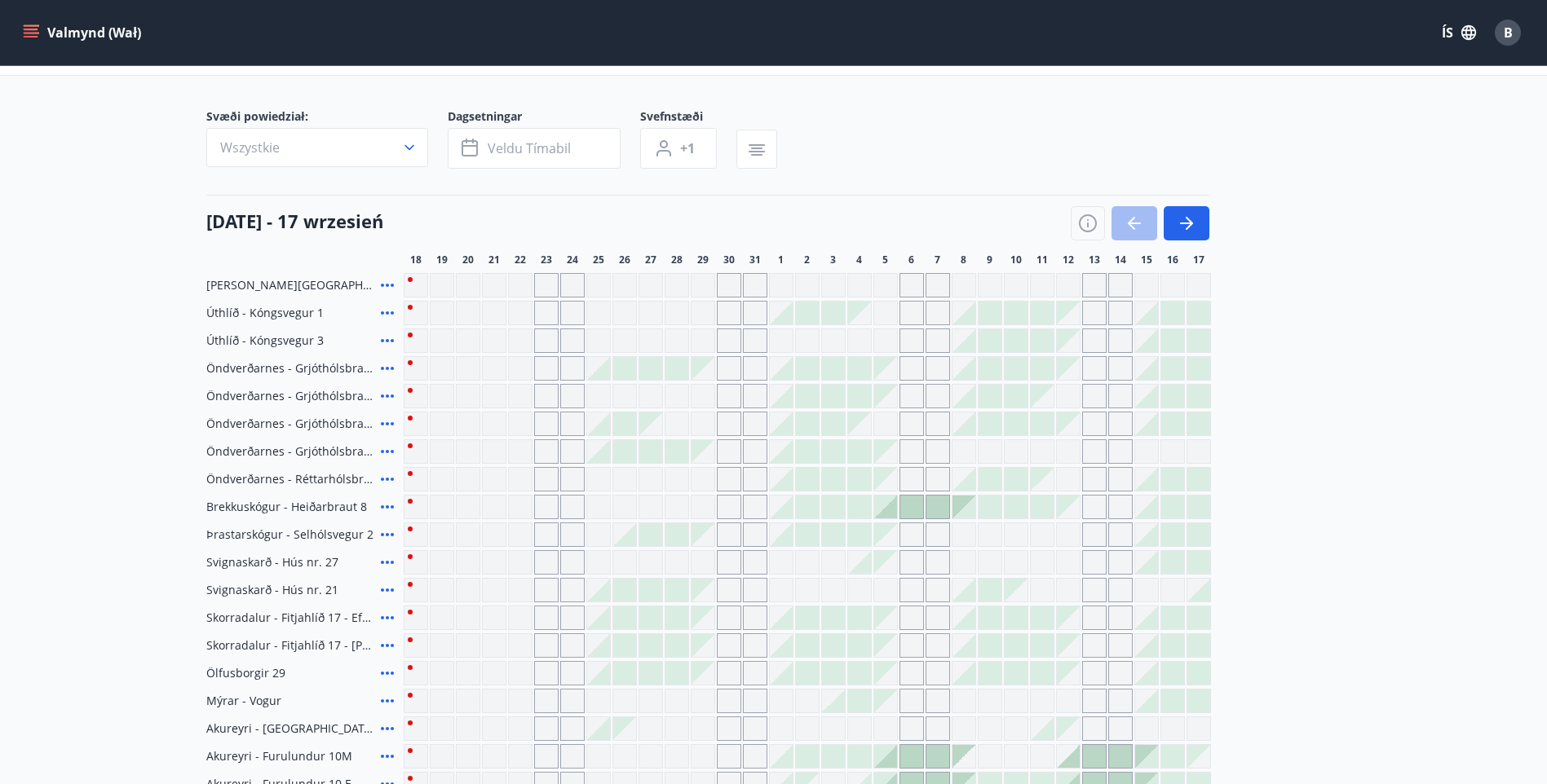
scroll to position [163, 0]
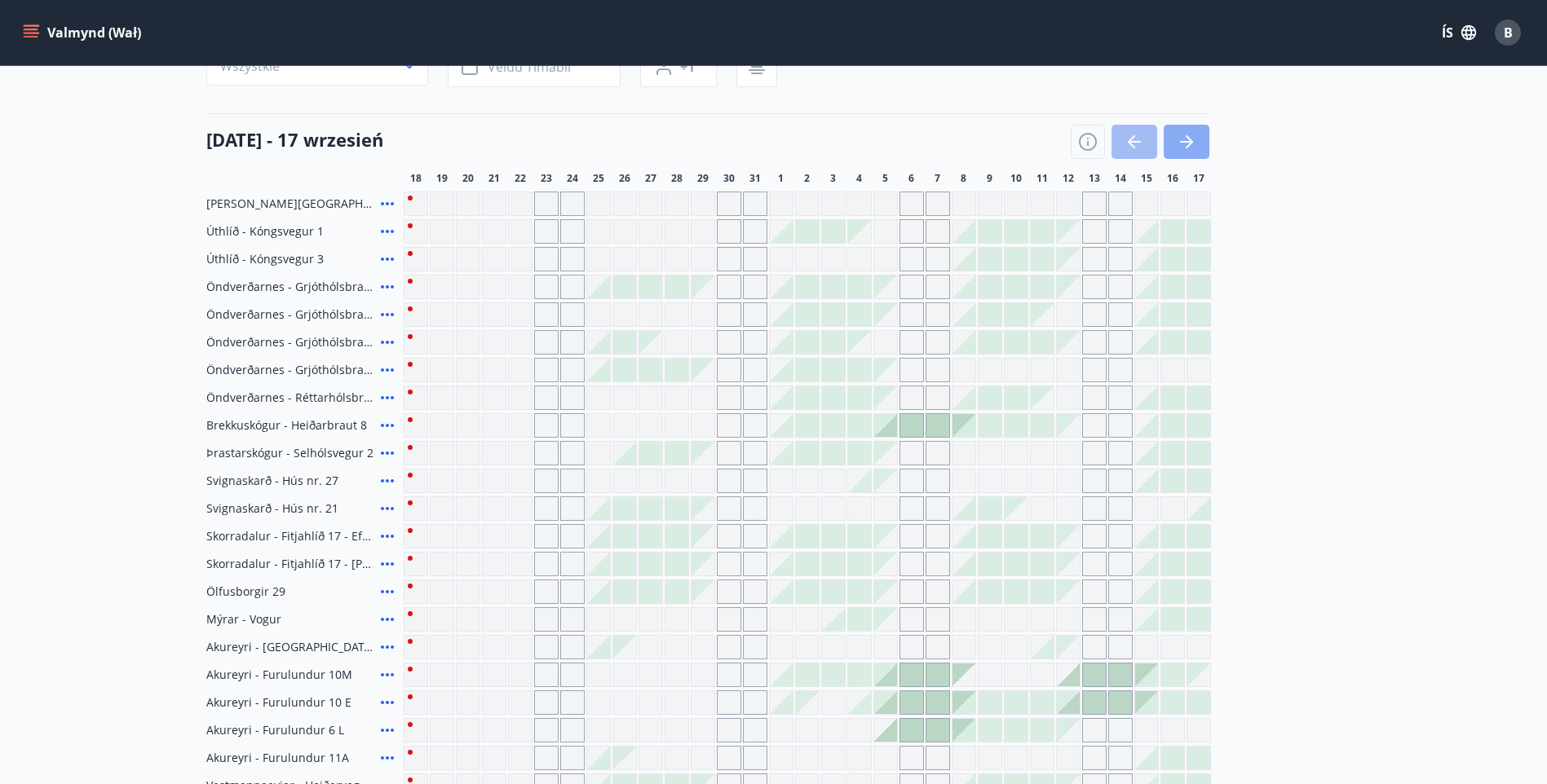
click at [1191, 142] on icon "button" at bounding box center [1189, 142] width 7 height 13
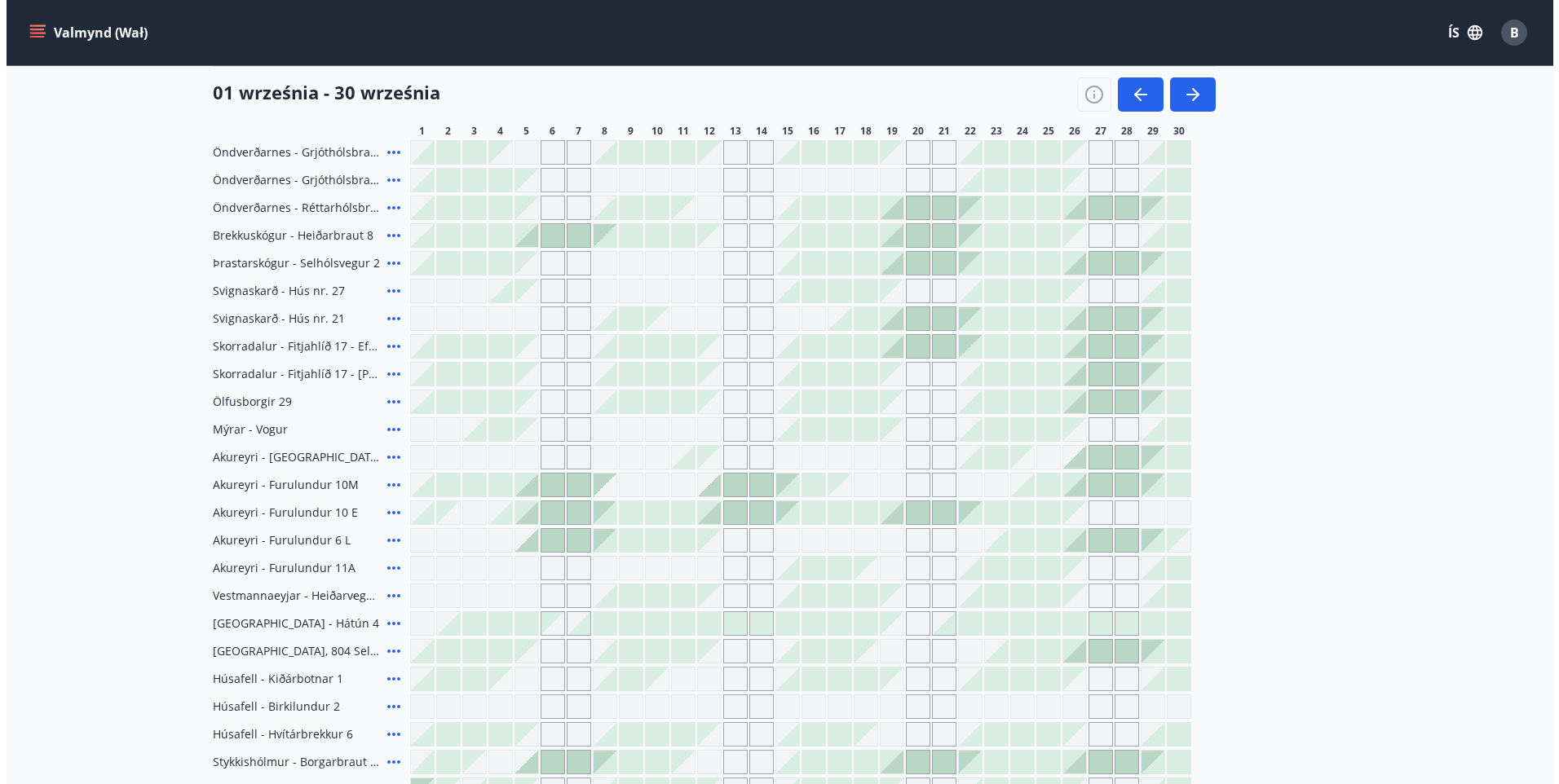
scroll to position [326, 0]
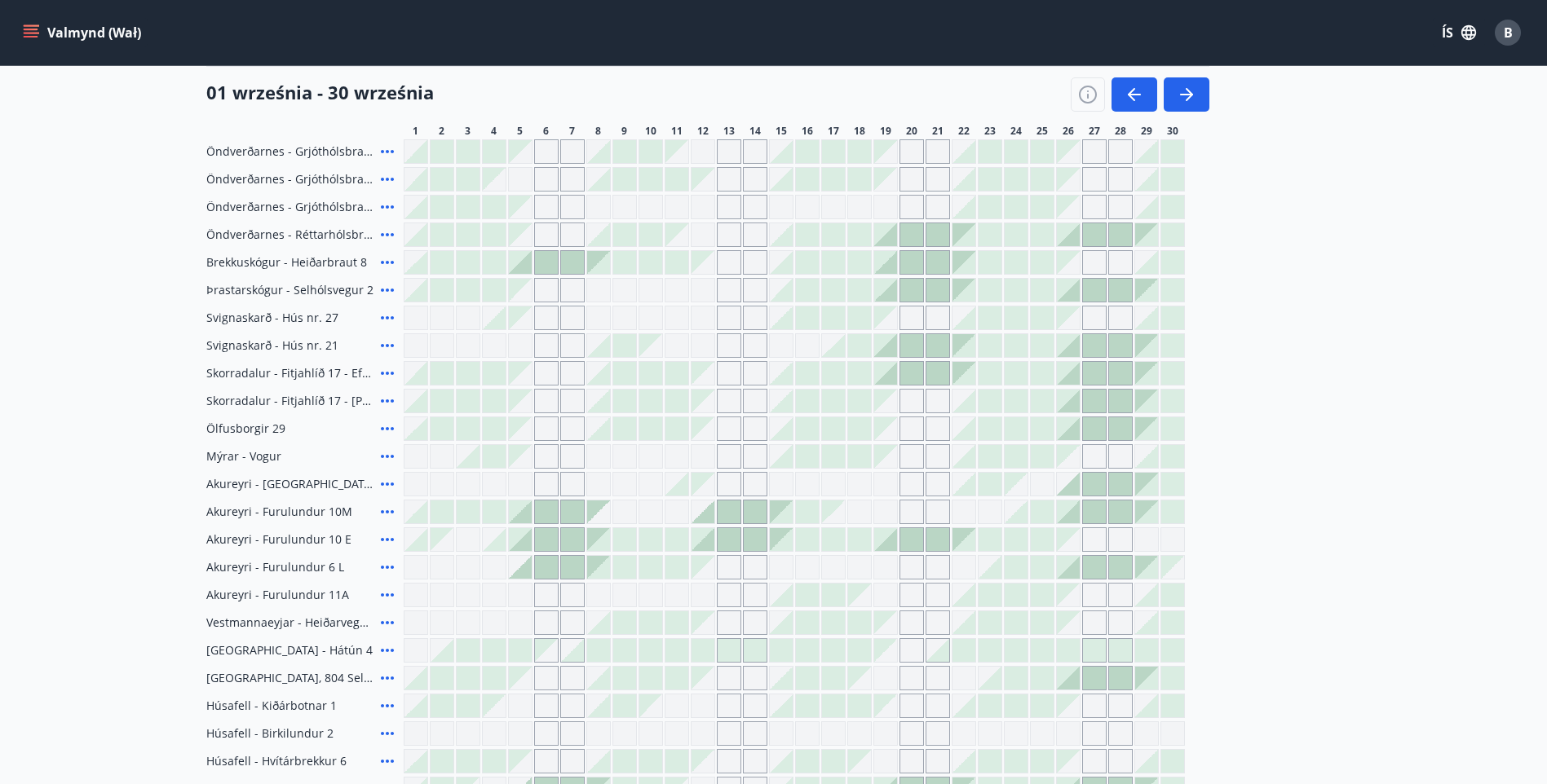
click at [386, 261] on icon at bounding box center [387, 262] width 13 height 3
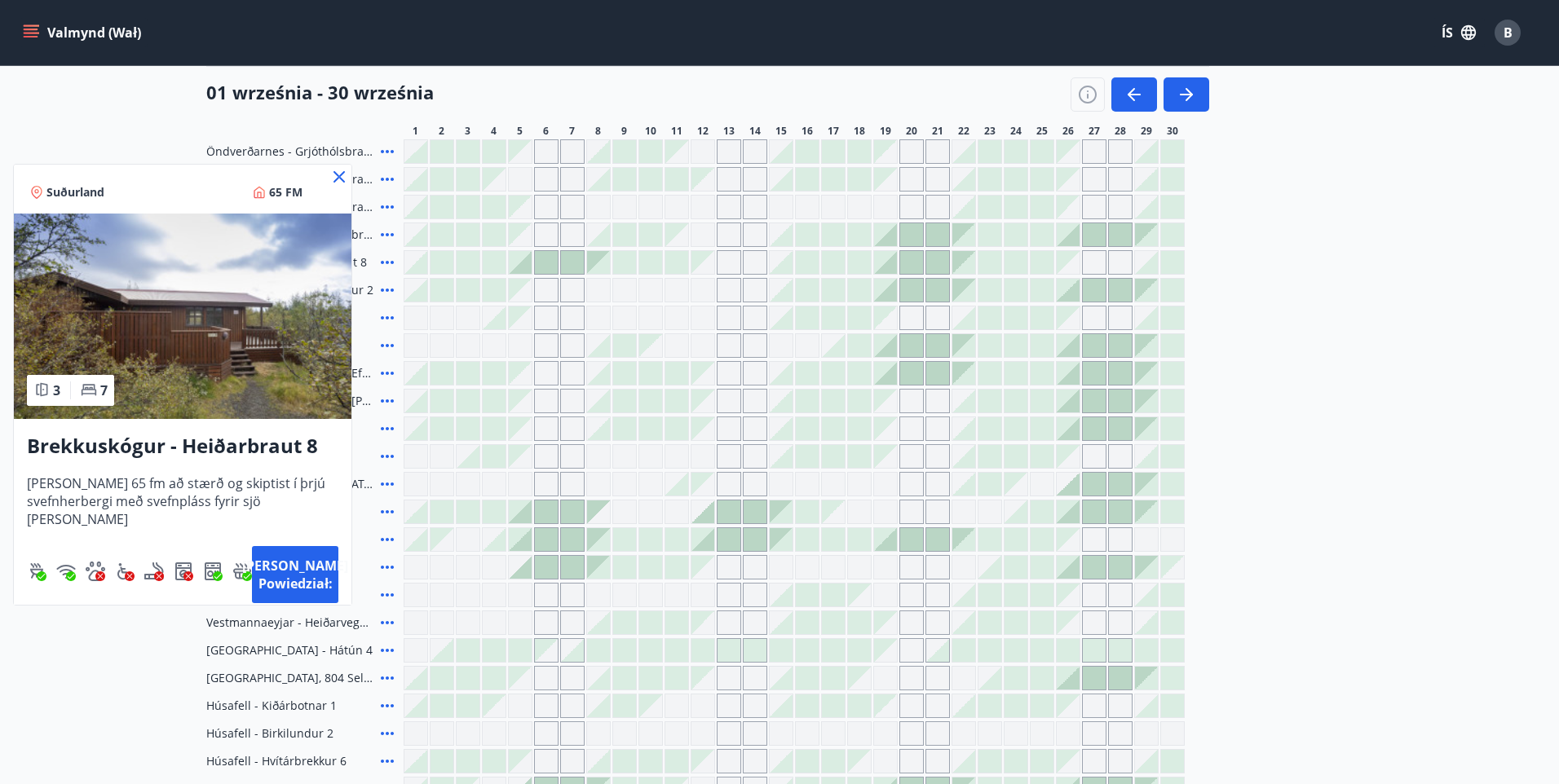
click at [167, 361] on img at bounding box center [183, 316] width 338 height 205
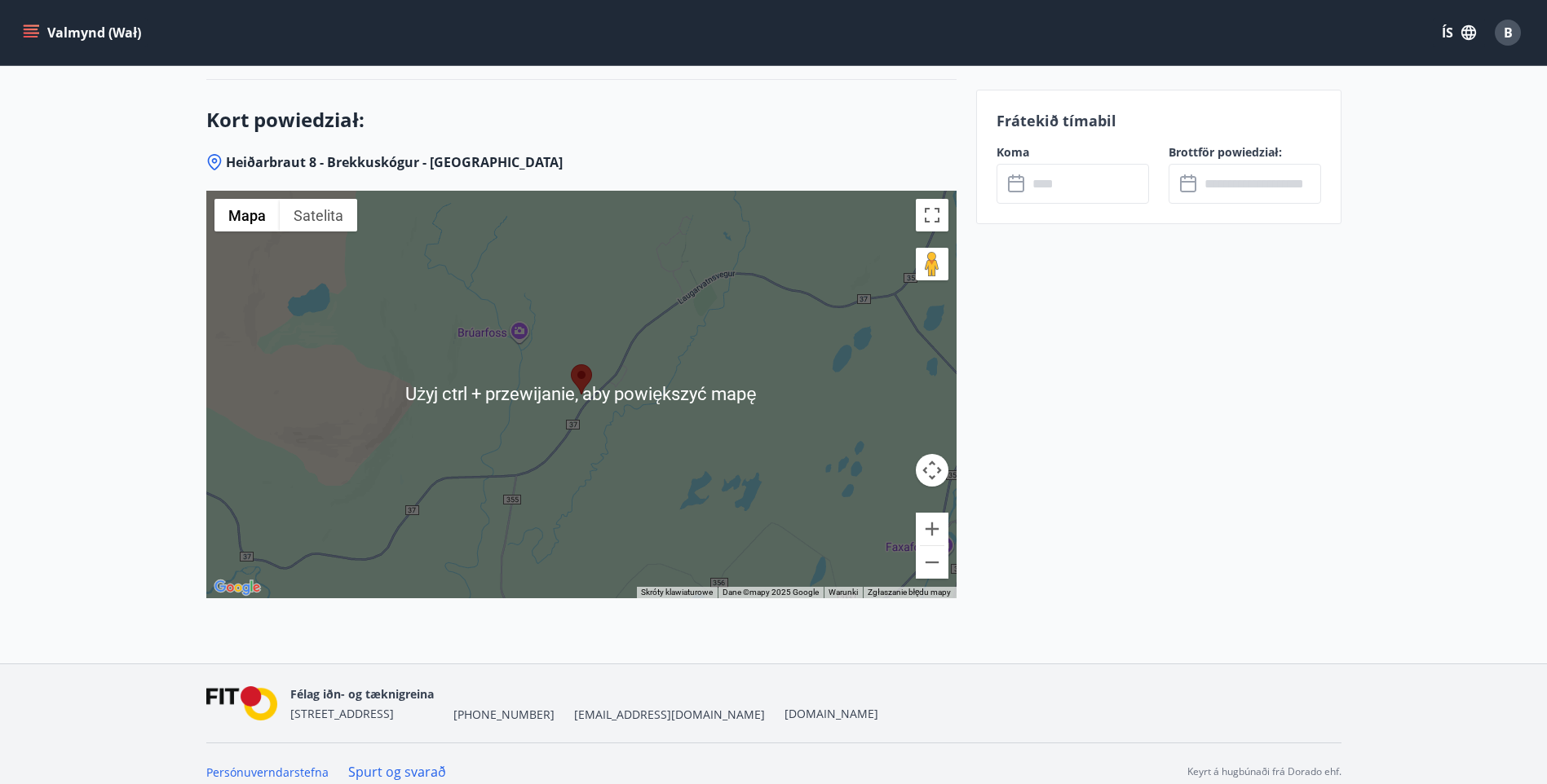
scroll to position [1875, 0]
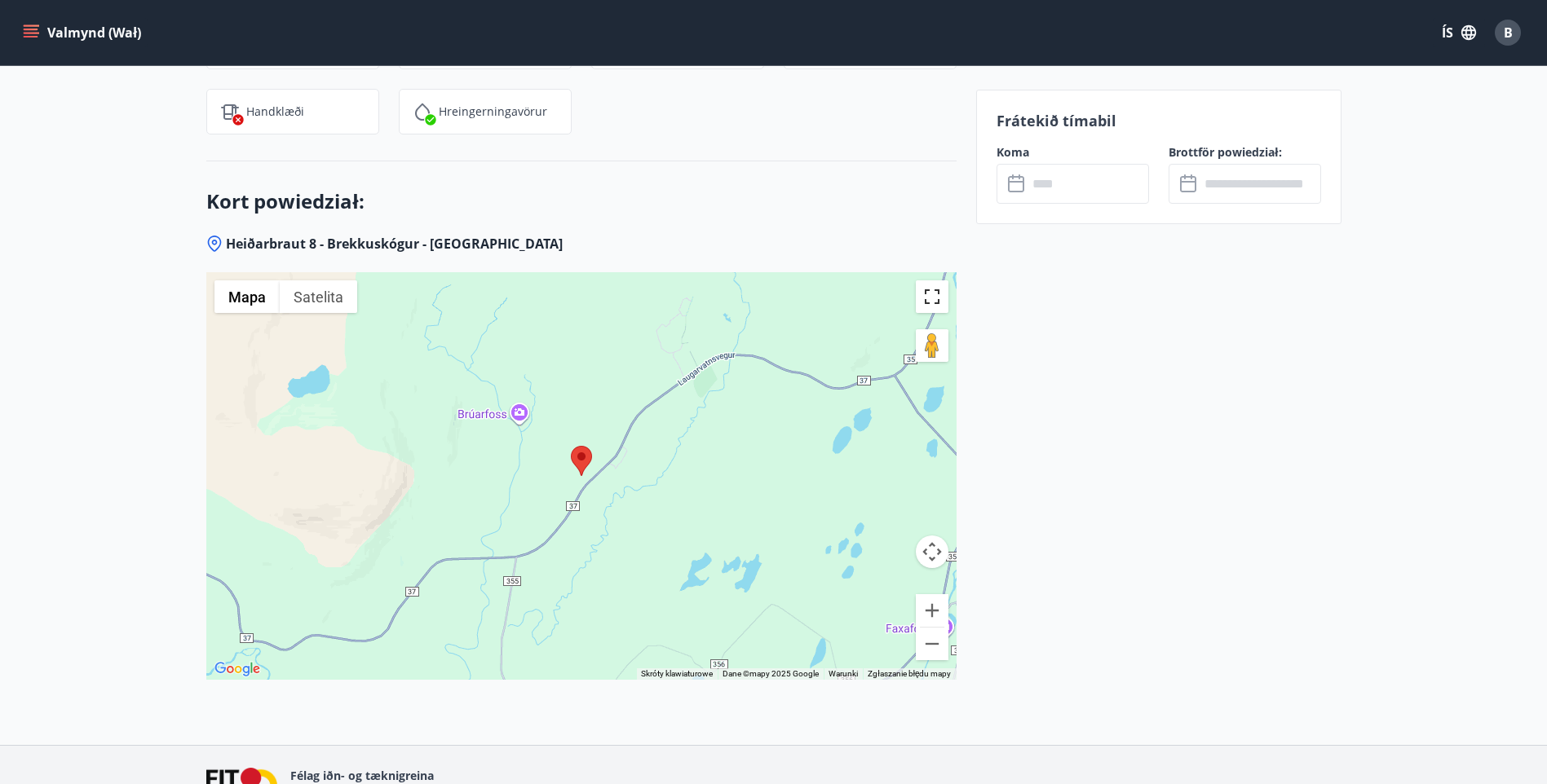
click at [928, 293] on button "Przełącz widok pełnoekranowy" at bounding box center [932, 296] width 33 height 33
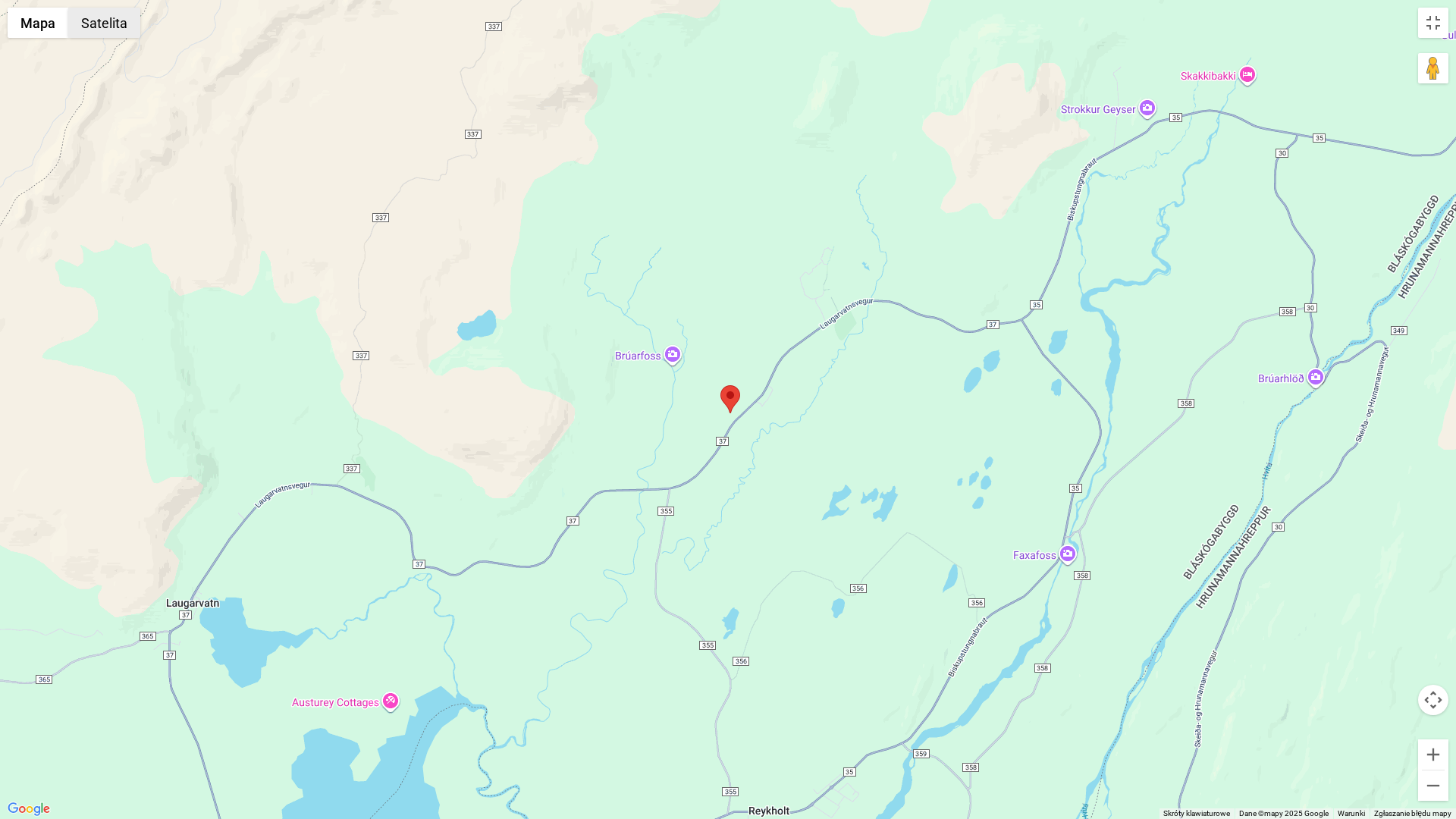
click at [113, 17] on button "Satelita" at bounding box center [104, 23] width 72 height 30
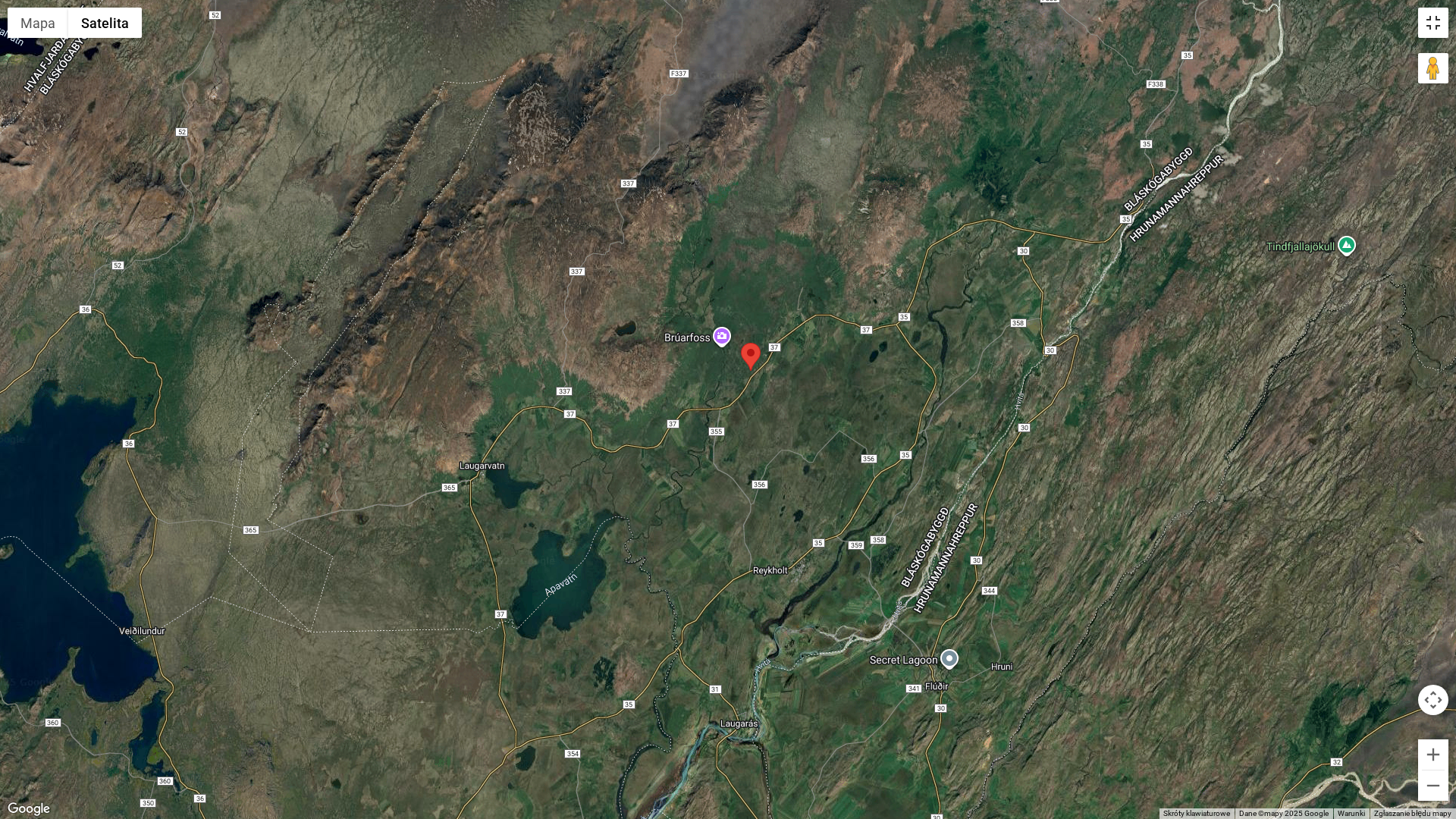
click at [1432, 21] on button "Przełącz widok pełnoekranowy" at bounding box center [1433, 23] width 30 height 30
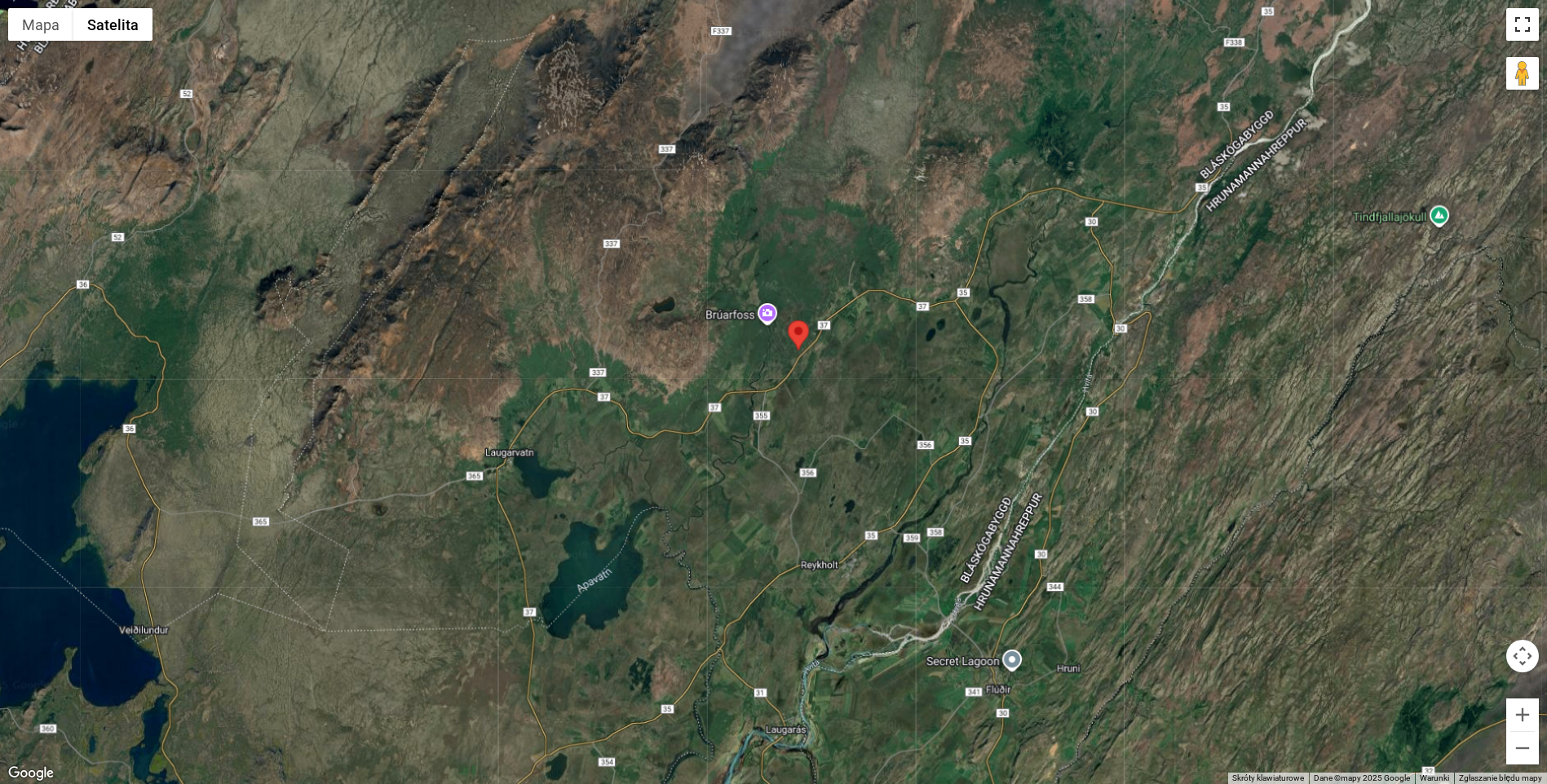
scroll to position [245, 0]
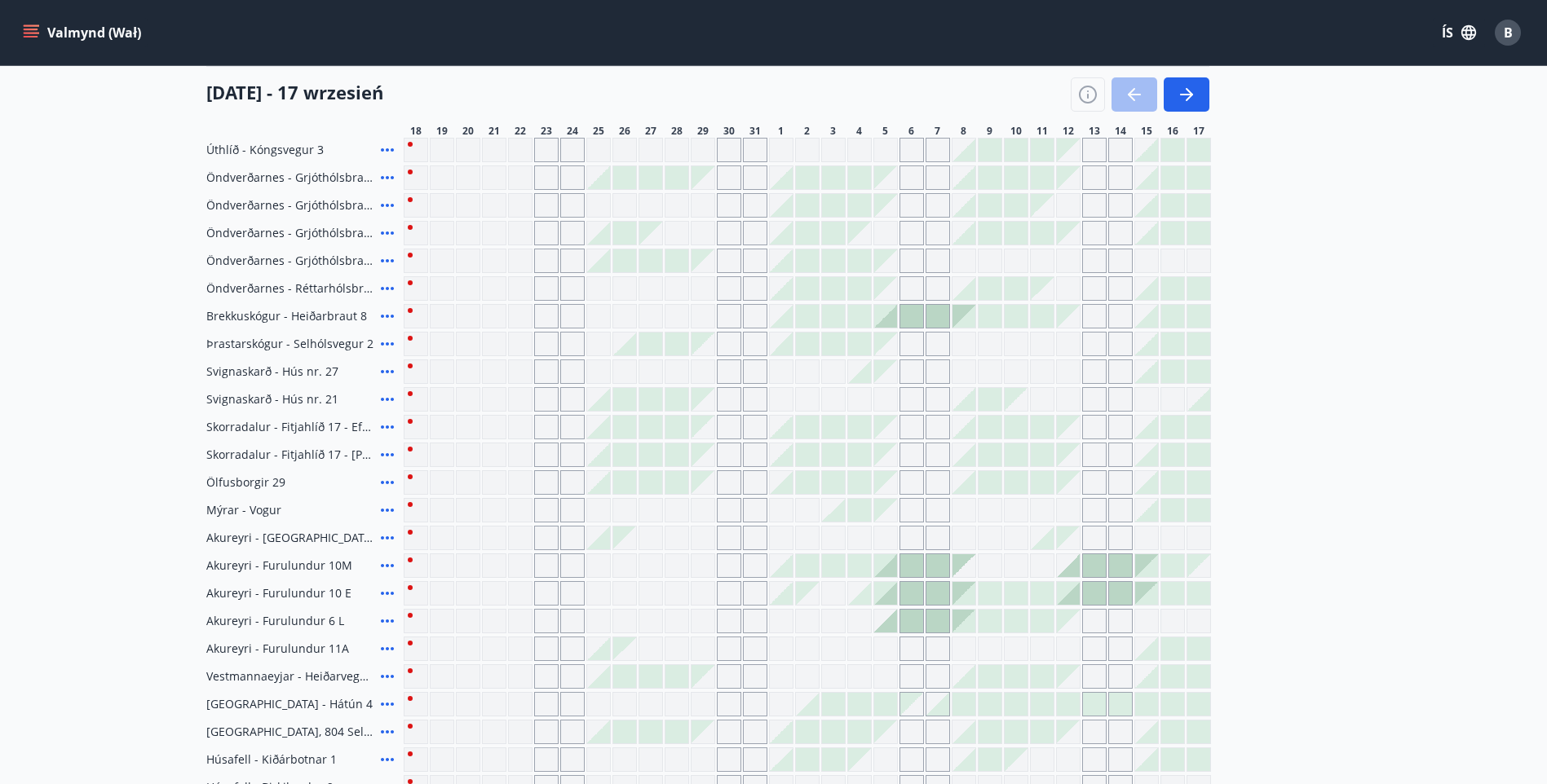
scroll to position [245, 0]
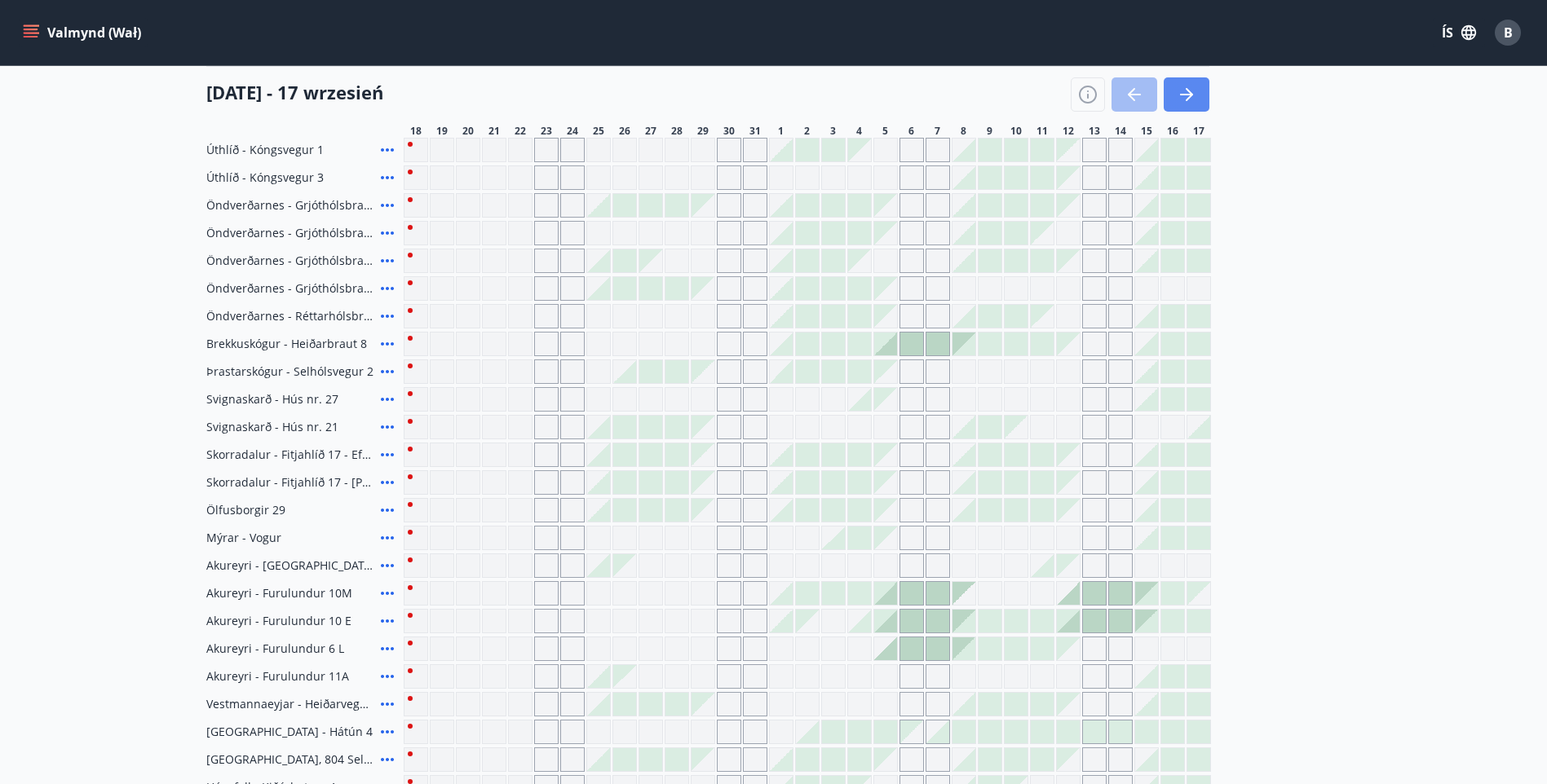
click at [1188, 90] on icon "button" at bounding box center [1189, 94] width 7 height 13
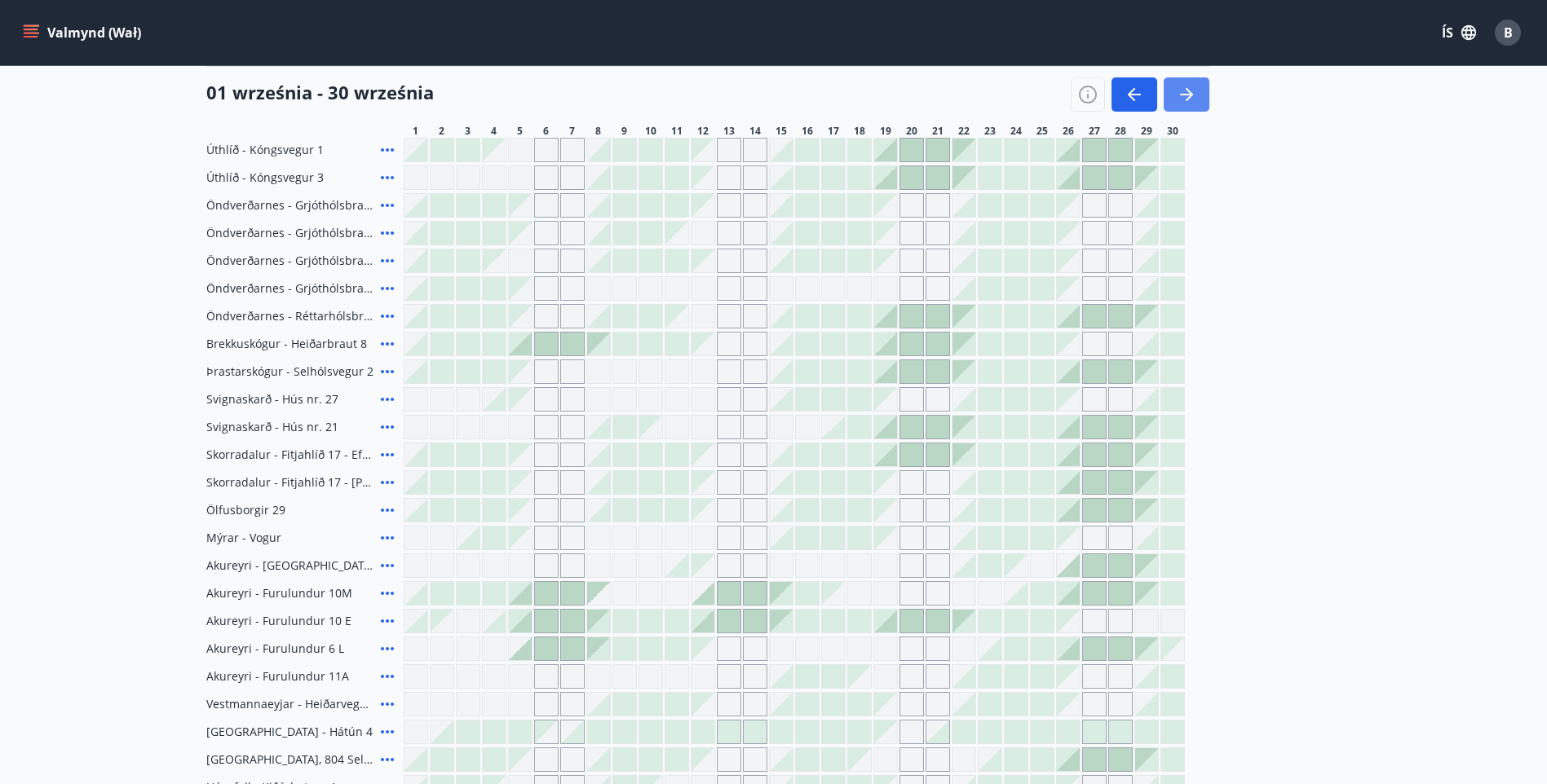
click at [1188, 90] on icon "button" at bounding box center [1189, 94] width 7 height 13
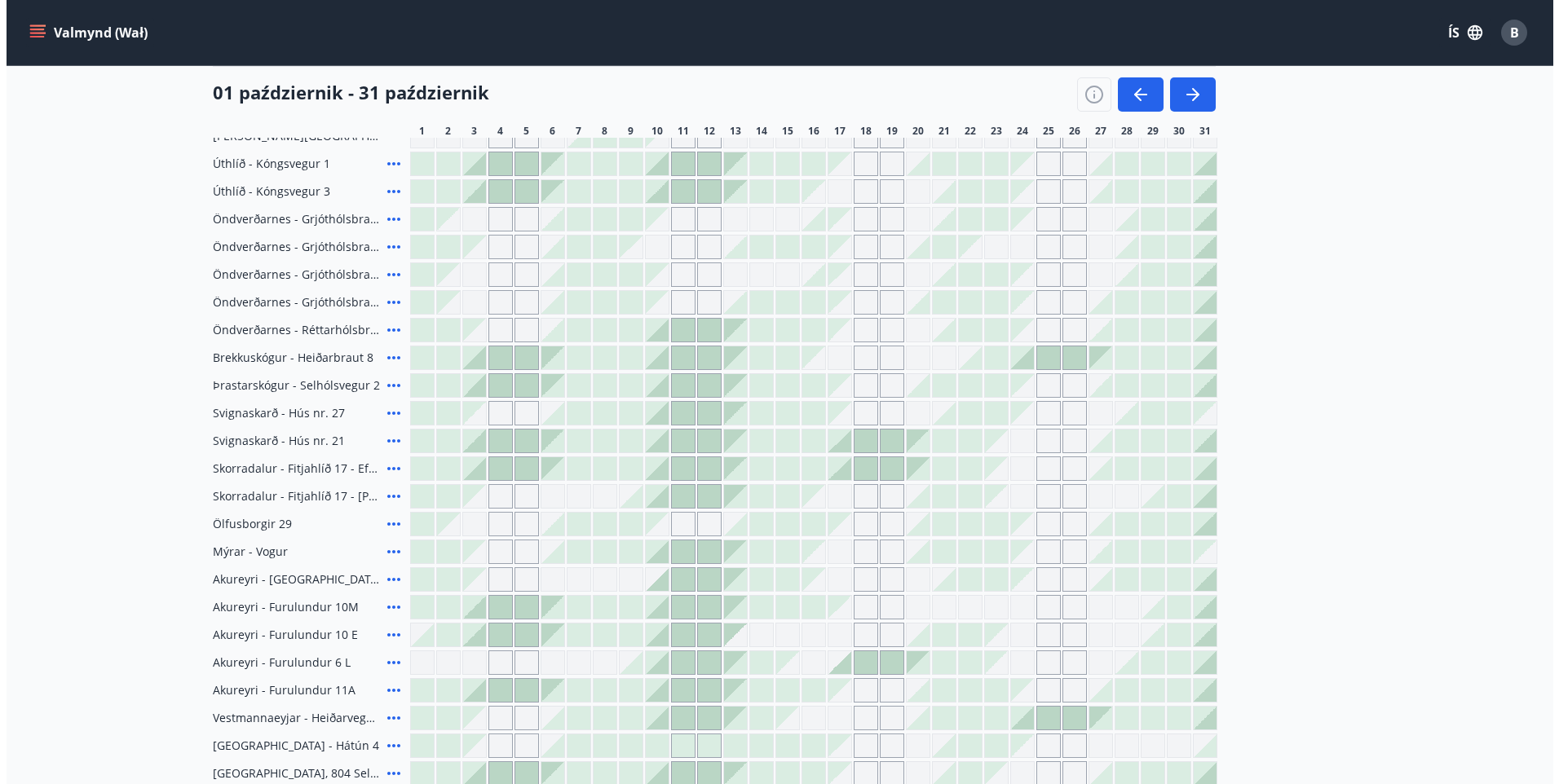
scroll to position [193, 0]
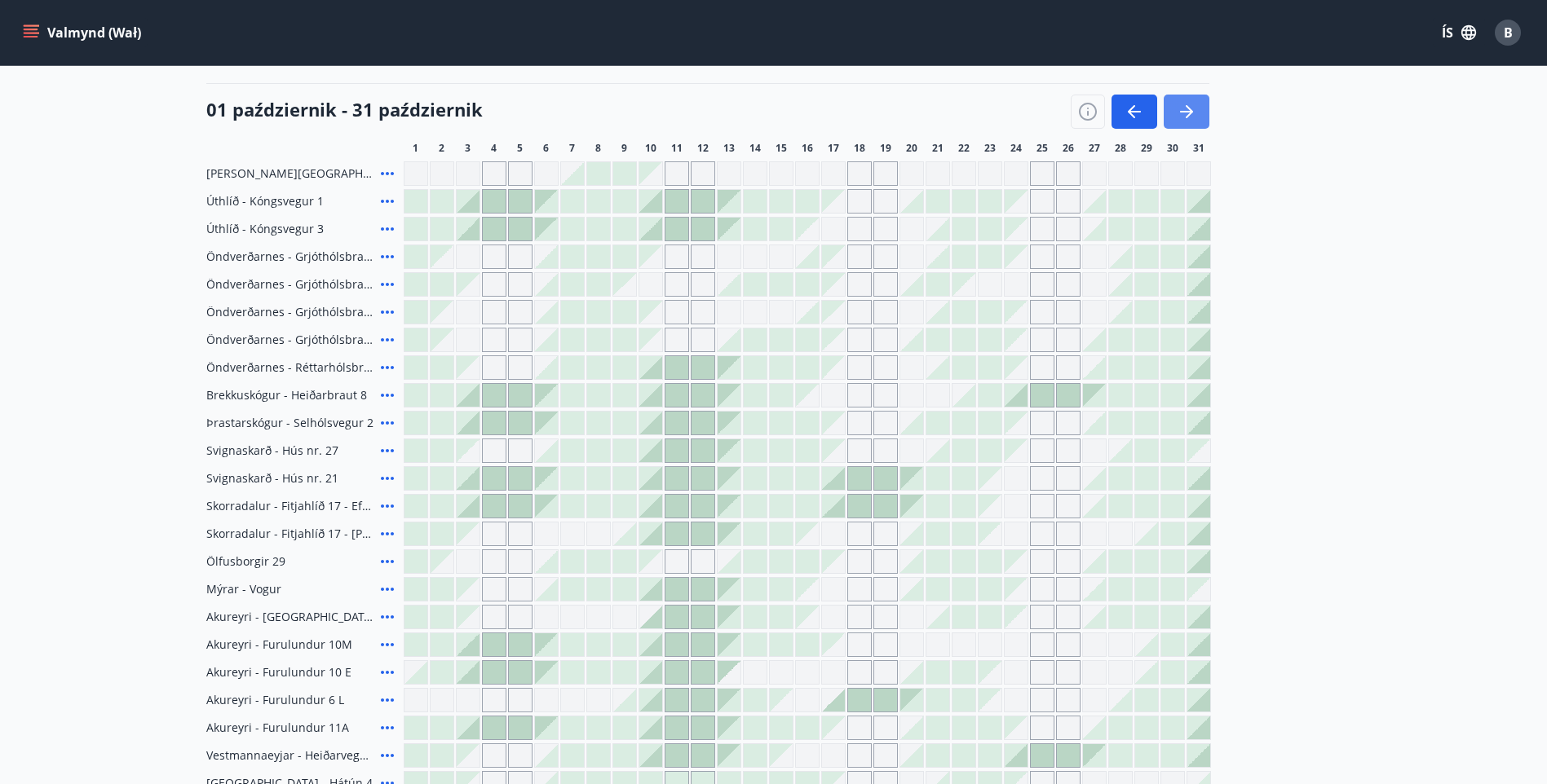
click at [1187, 119] on icon "button" at bounding box center [1186, 111] width 20 height 20
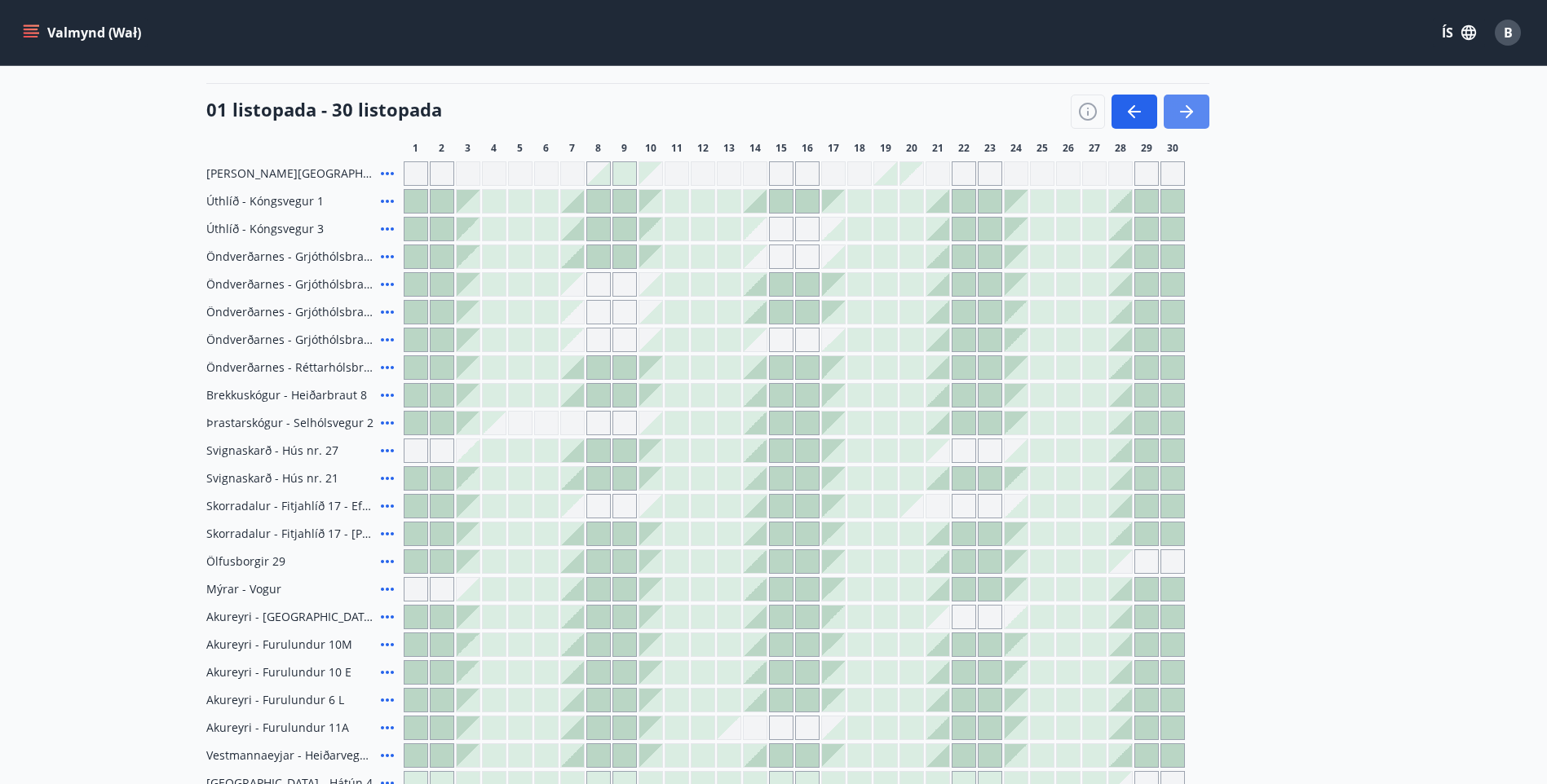
click at [1176, 119] on icon "button" at bounding box center [1186, 111] width 20 height 20
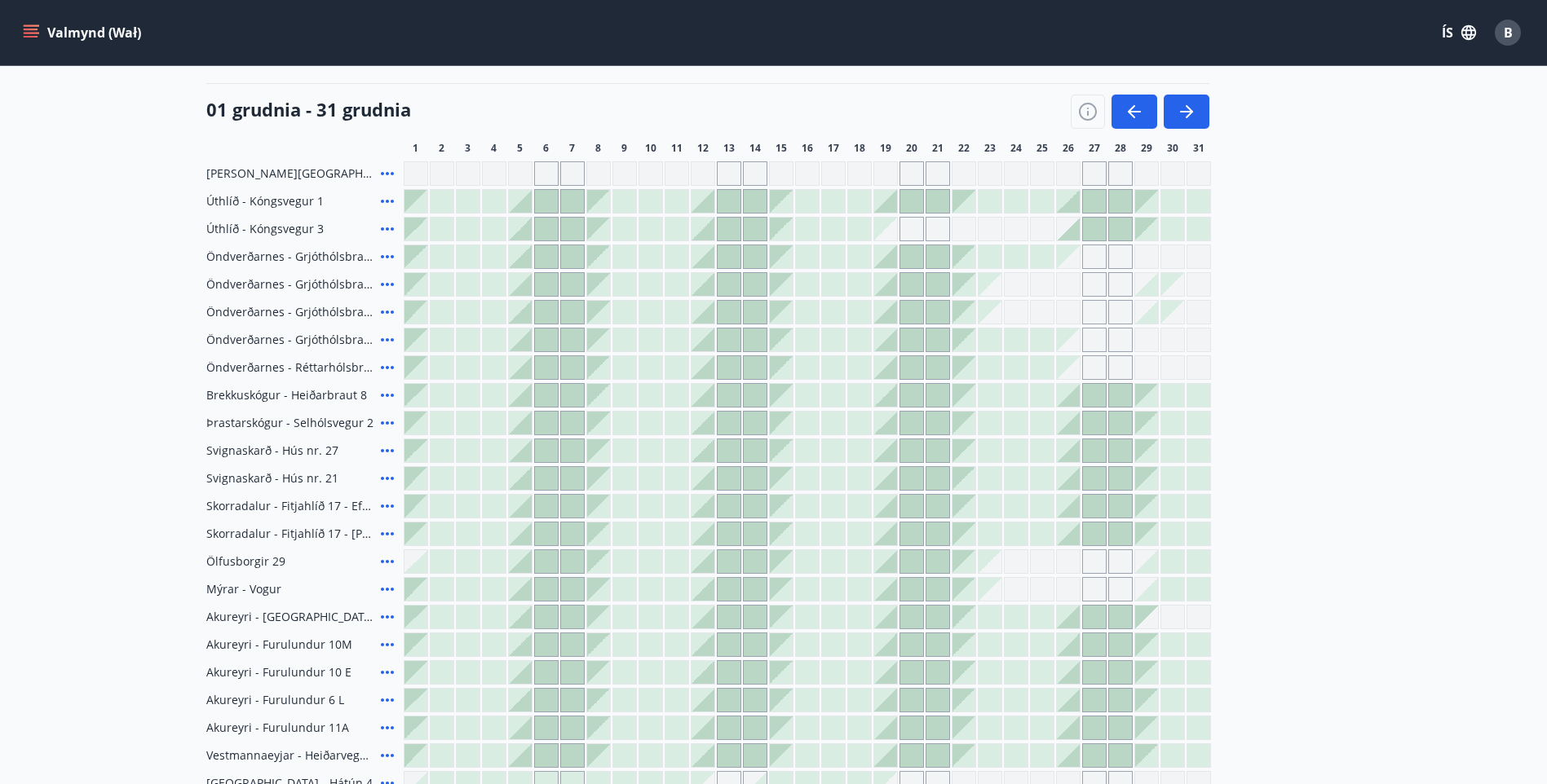
click at [1506, 28] on span "B" at bounding box center [1509, 32] width 9 height 18
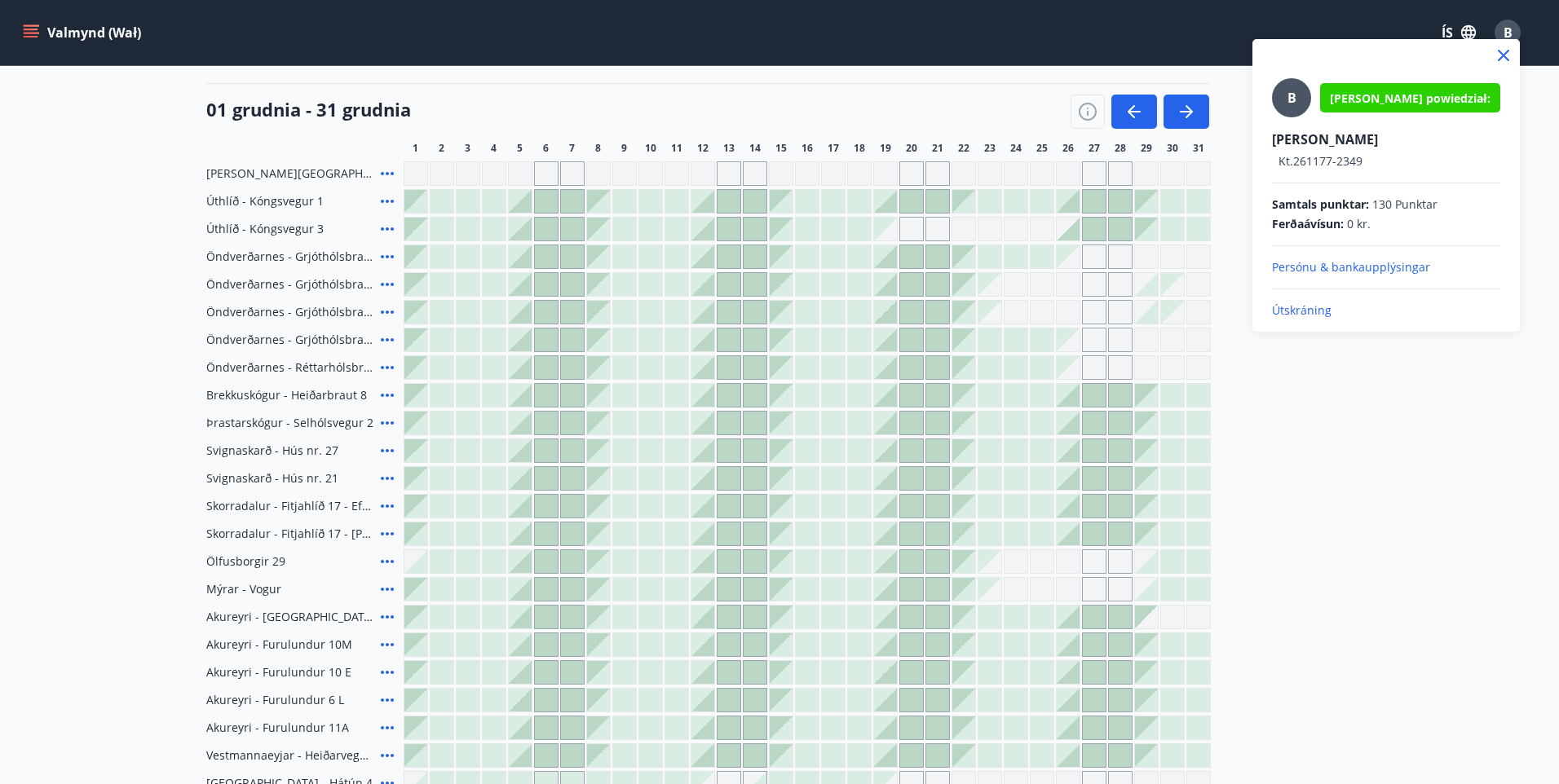
click at [1305, 311] on p "Útskráning" at bounding box center [1386, 310] width 229 height 16
